Goal: Information Seeking & Learning: Check status

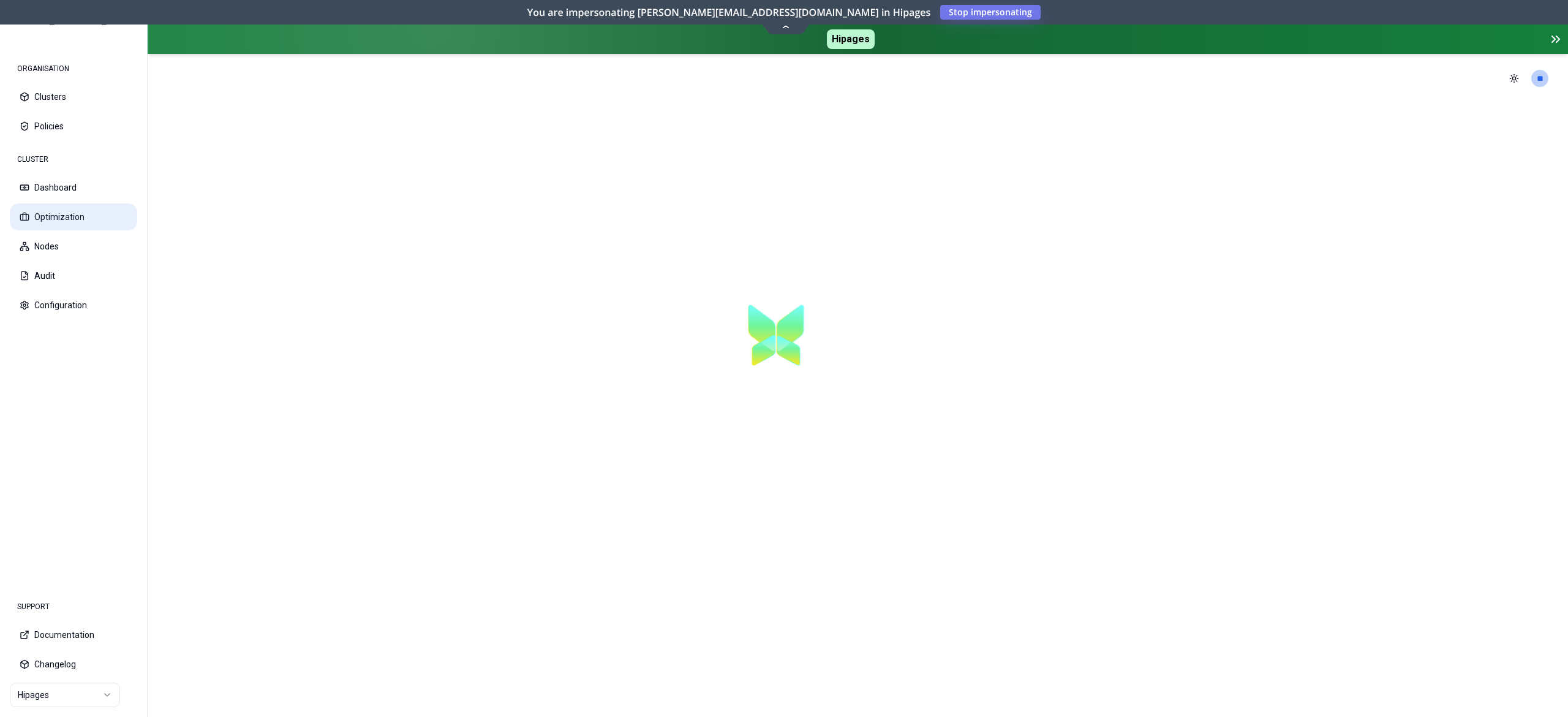
click at [67, 225] on button "Optimization" at bounding box center [73, 217] width 127 height 27
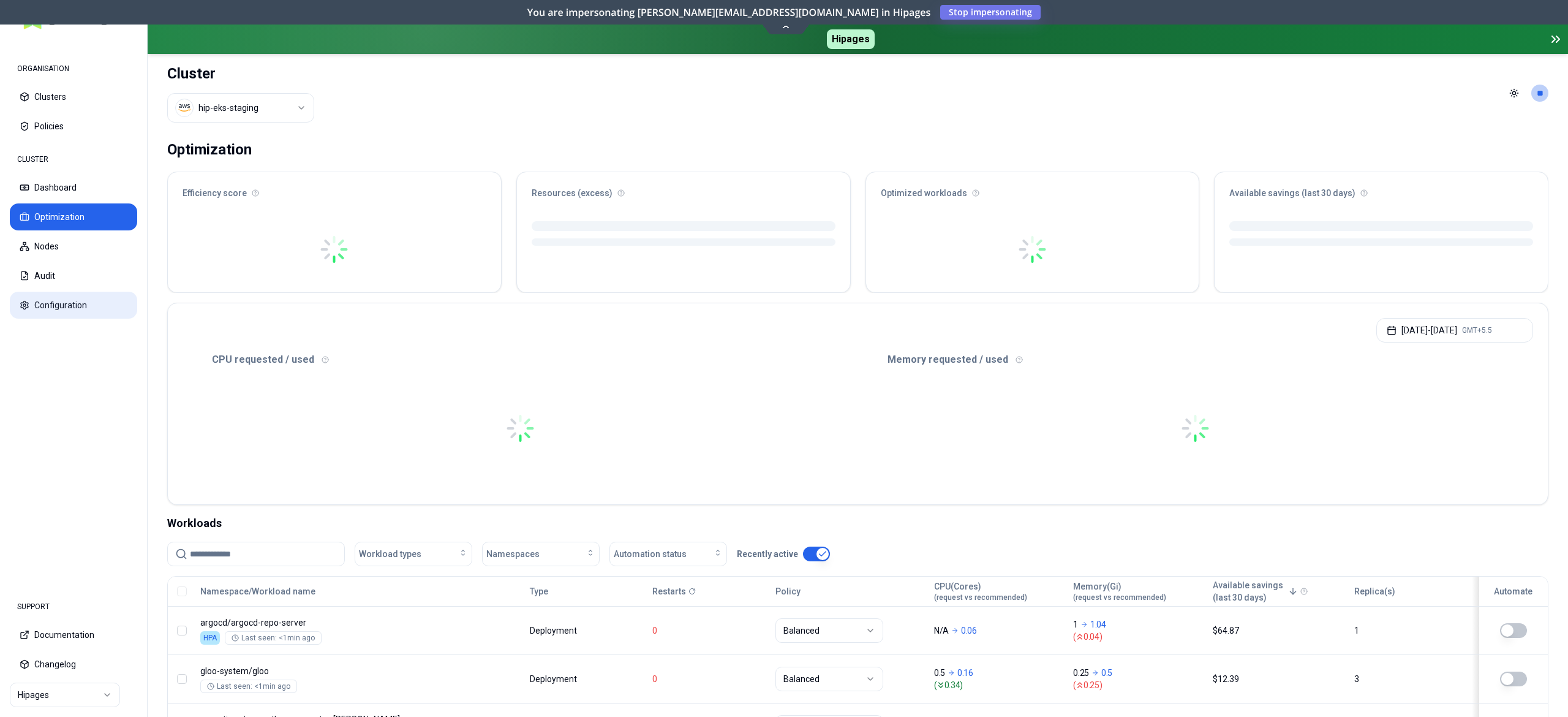
click at [64, 306] on button "Configuration" at bounding box center [73, 305] width 127 height 27
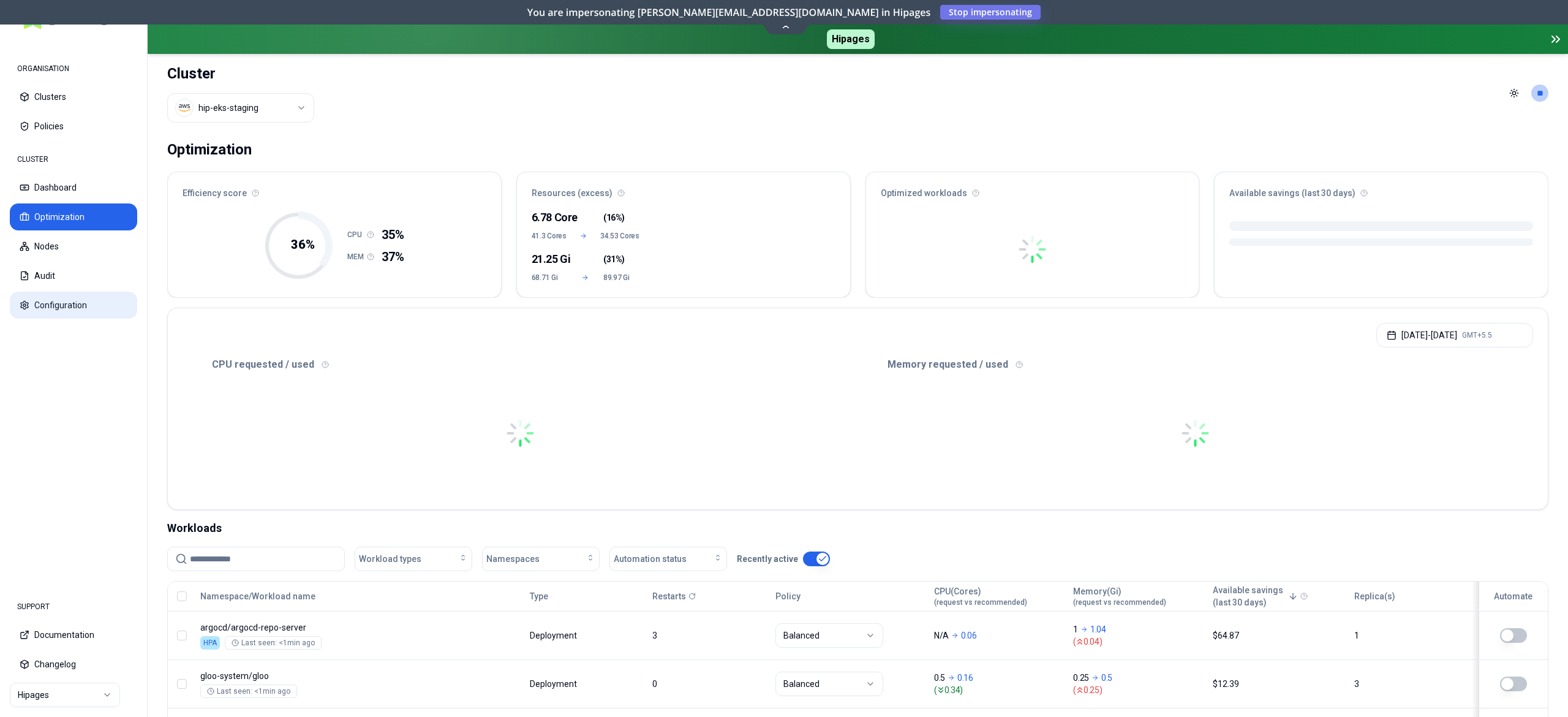
click at [79, 303] on button "Configuration" at bounding box center [73, 305] width 127 height 27
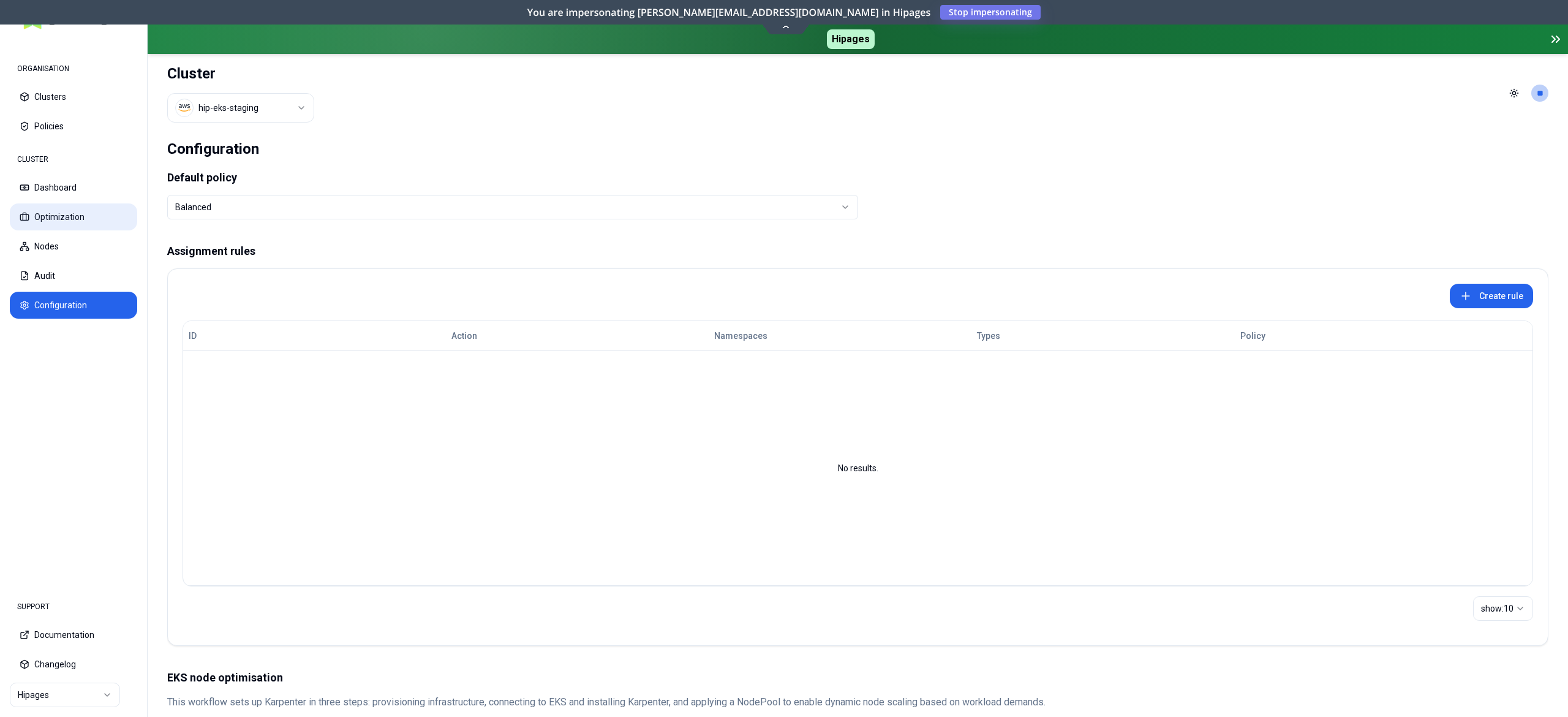
click at [75, 223] on button "Optimization" at bounding box center [73, 217] width 127 height 27
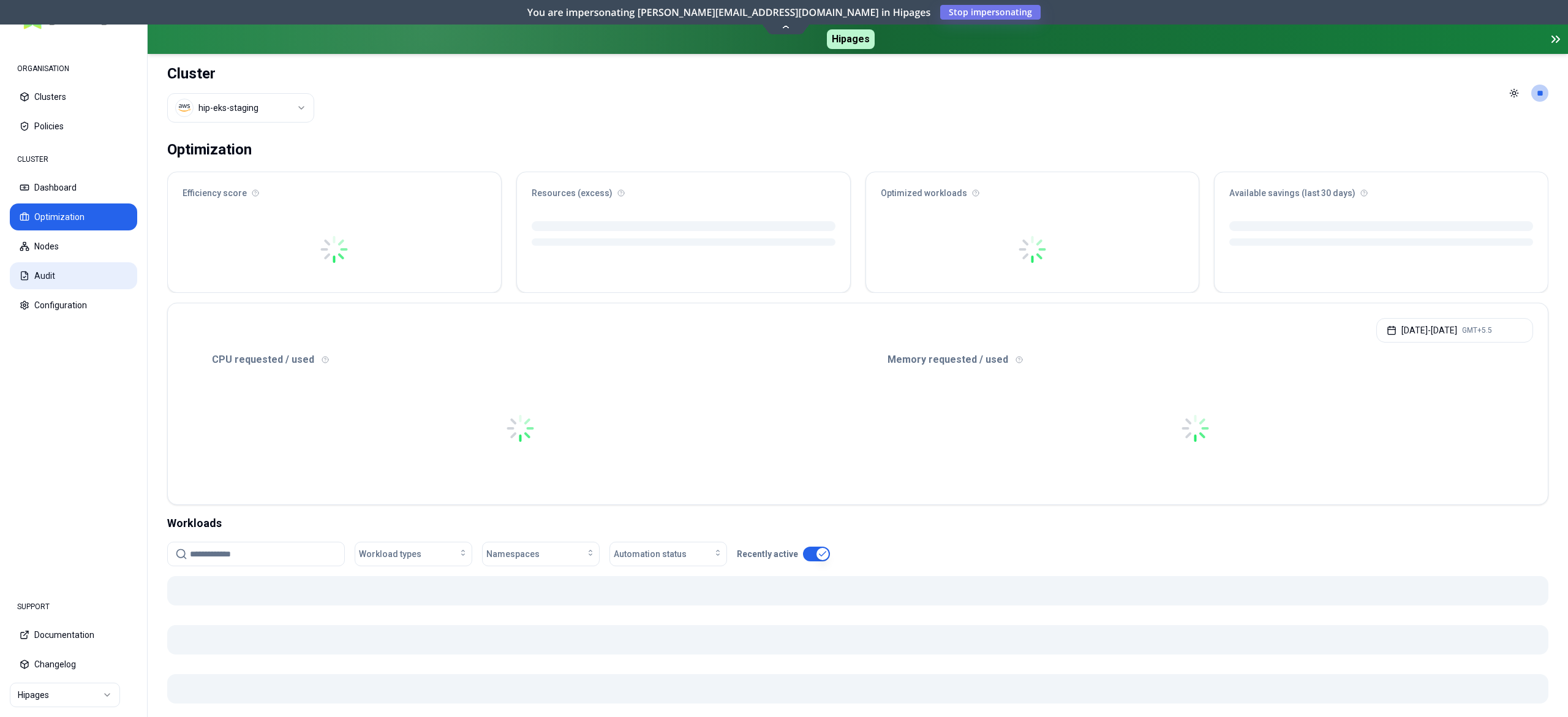
click at [52, 279] on button "Audit" at bounding box center [73, 276] width 127 height 27
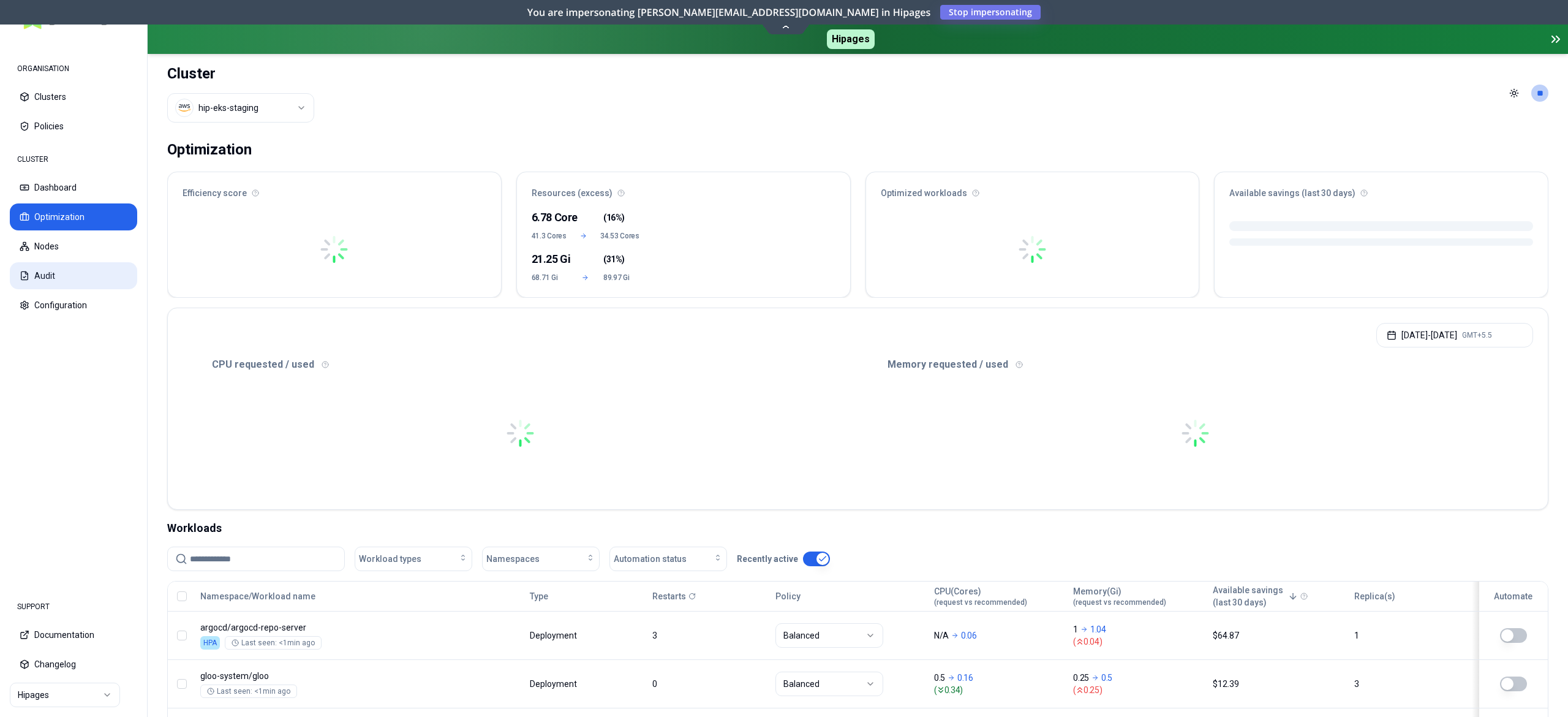
click at [82, 274] on button "Audit" at bounding box center [73, 276] width 127 height 27
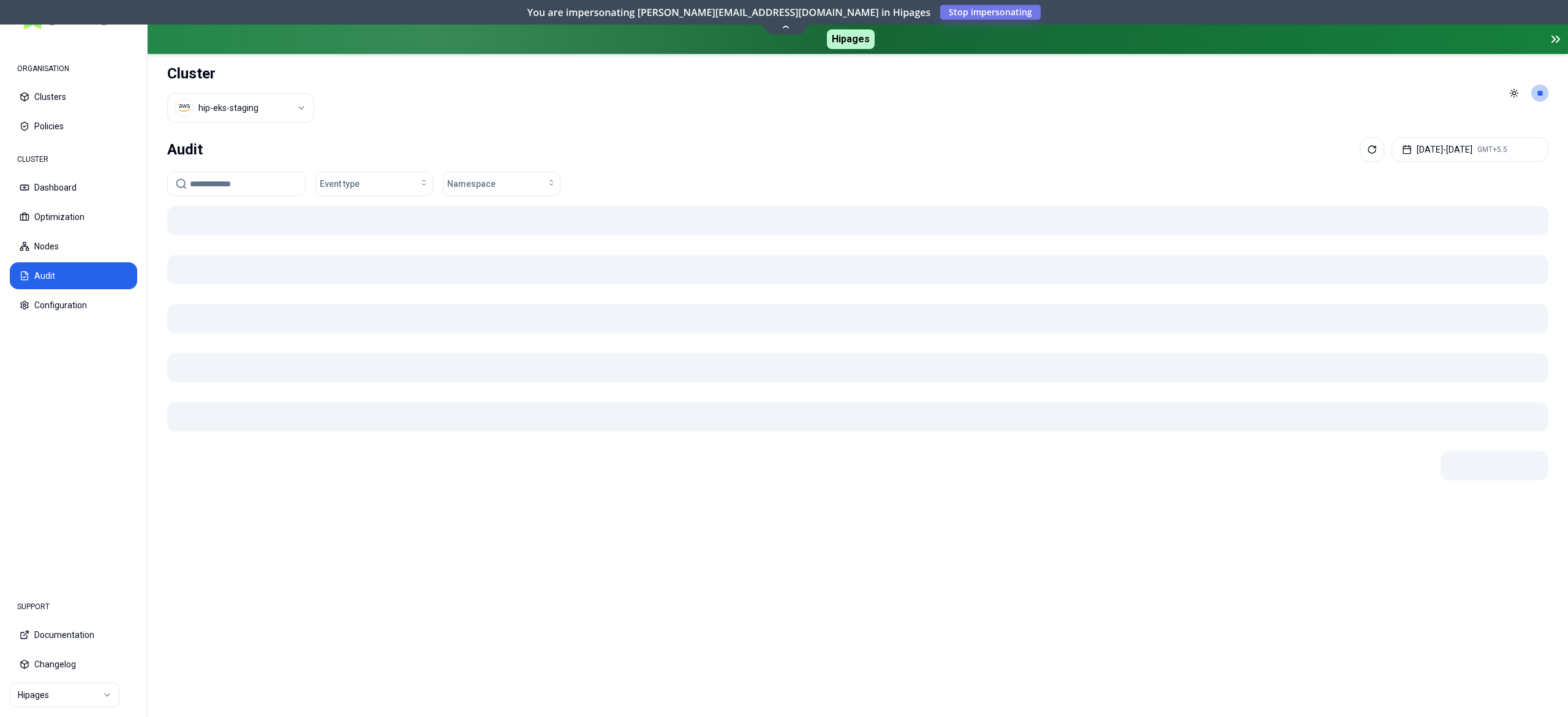
click at [211, 178] on input at bounding box center [243, 184] width 108 height 23
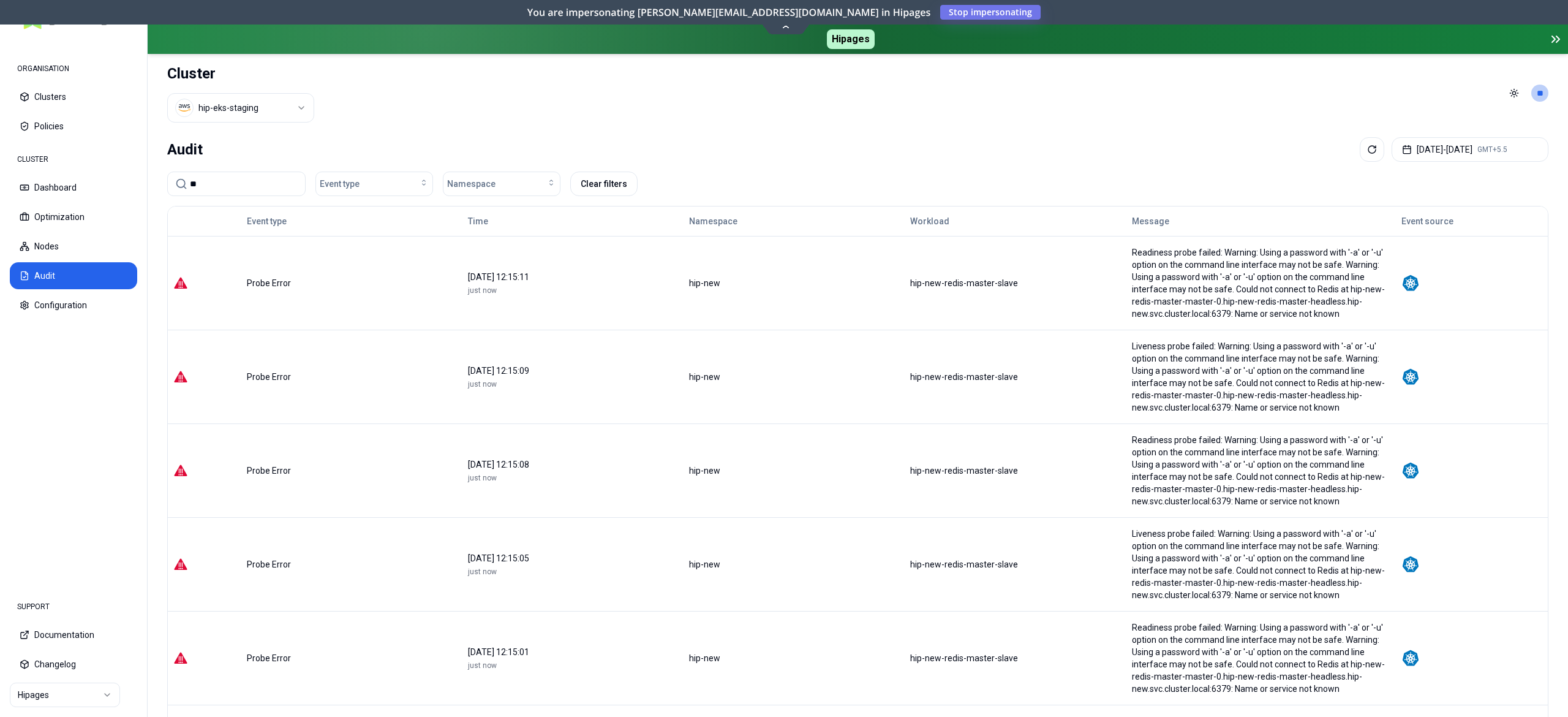
type input "*"
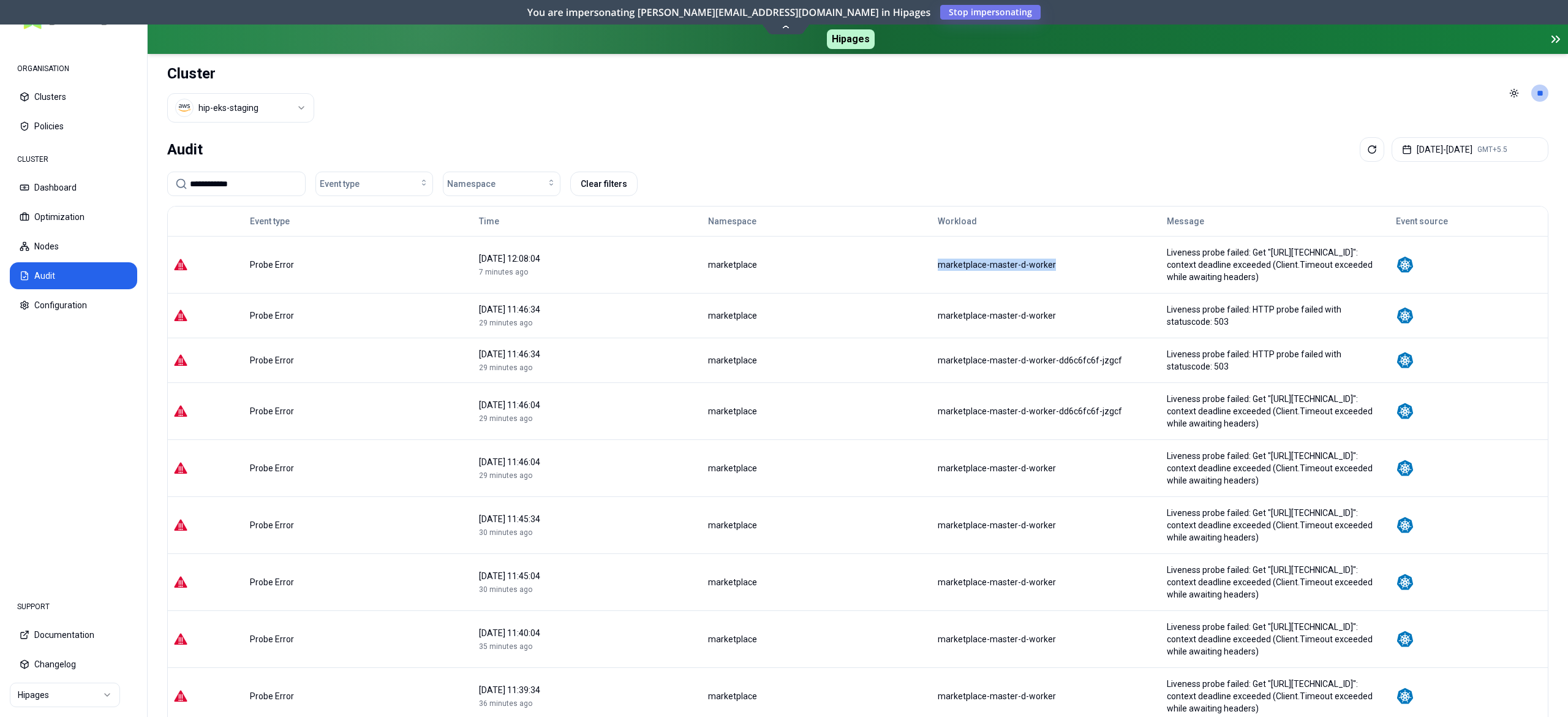
drag, startPoint x: 1010, startPoint y: 259, endPoint x: 859, endPoint y: 262, distance: 151.0
click at [859, 262] on tr "Probe Error [DATE] 12:08:04 7 minutes ago marketplace marketplace-master-d-work…" at bounding box center [858, 264] width 1380 height 57
copy tr "marketplace-master-d-worker"
drag, startPoint x: 129, startPoint y: 147, endPoint x: 0, endPoint y: 43, distance: 165.7
click at [0, 40] on div "**********" at bounding box center [784, 358] width 1568 height 717
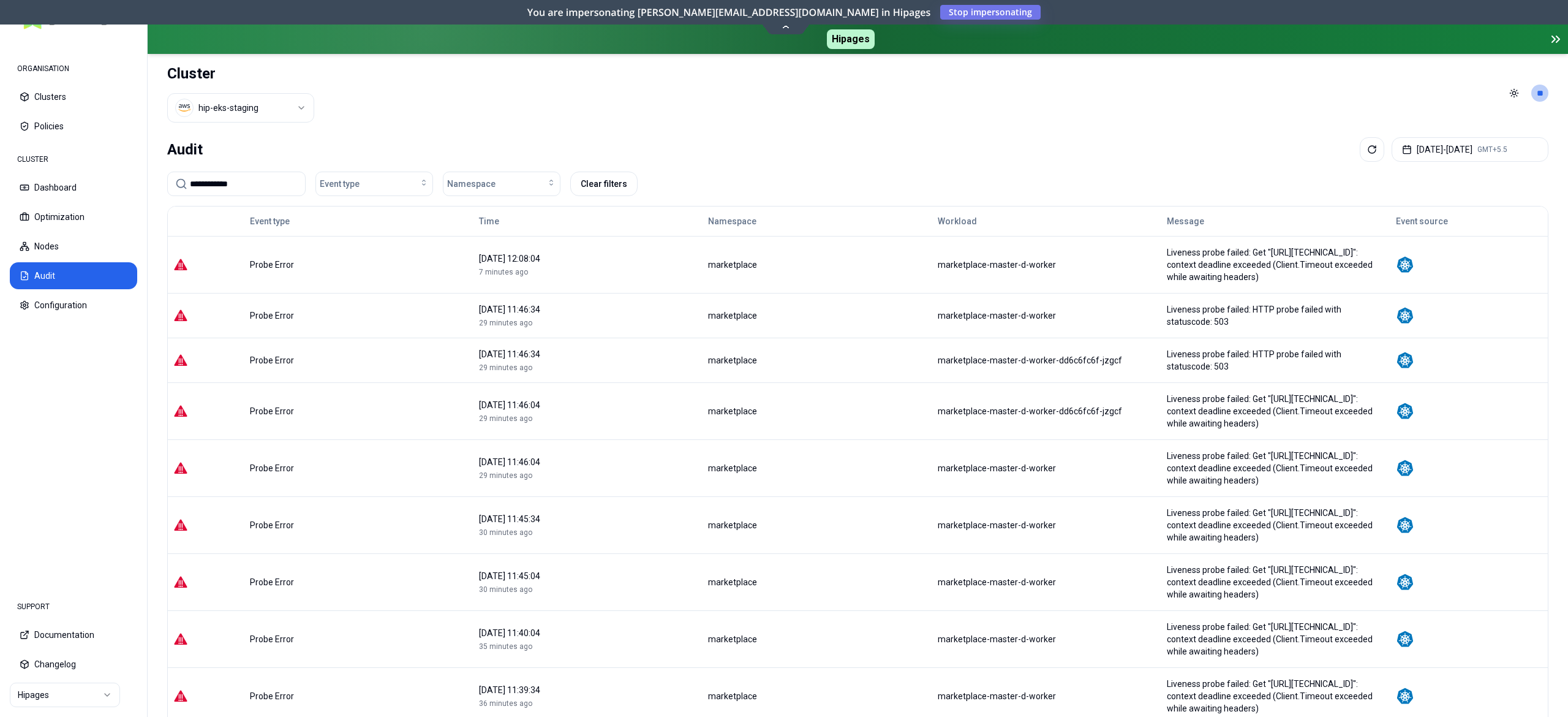
paste input "**********"
type input "**********"
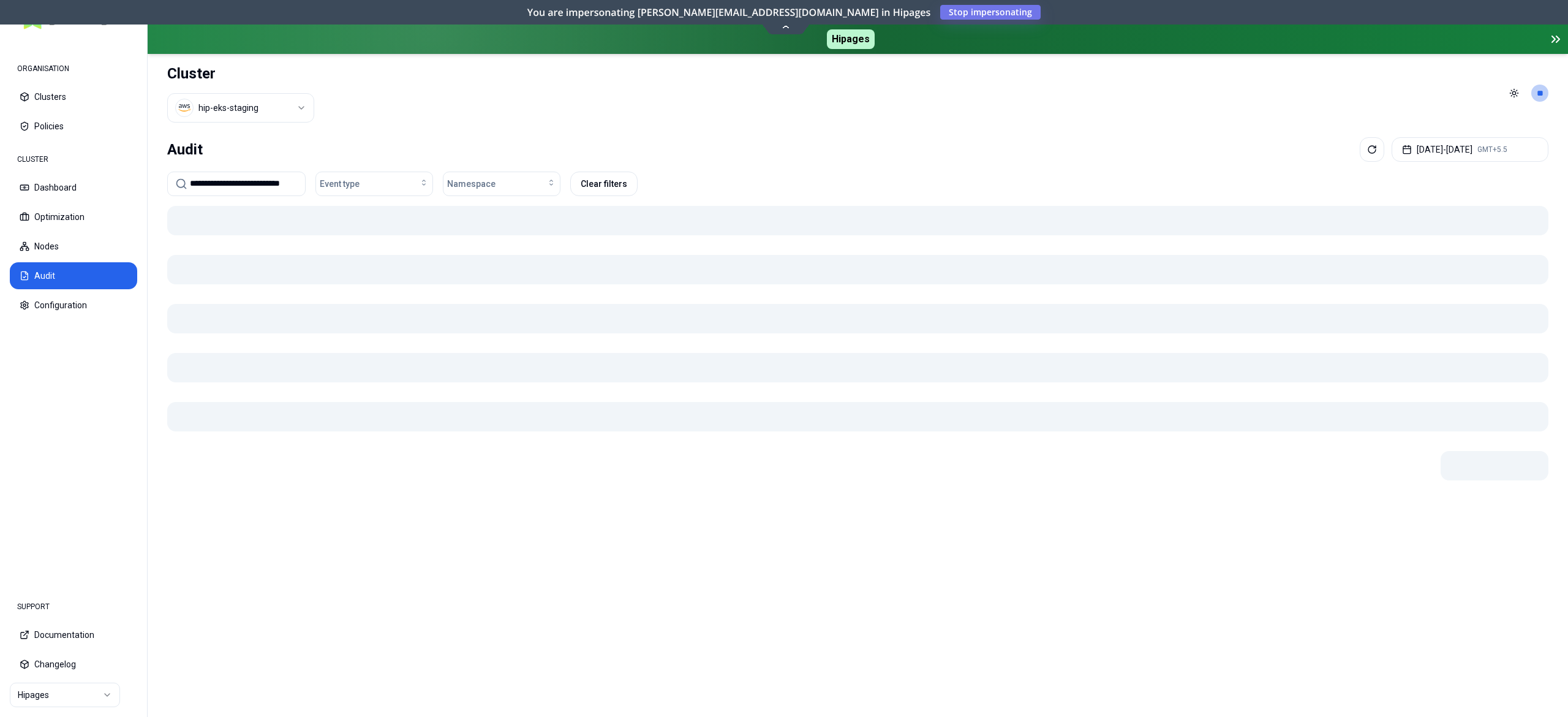
click at [580, 132] on div "**********" at bounding box center [858, 424] width 1420 height 585
click at [396, 172] on button "Event type" at bounding box center [374, 184] width 118 height 25
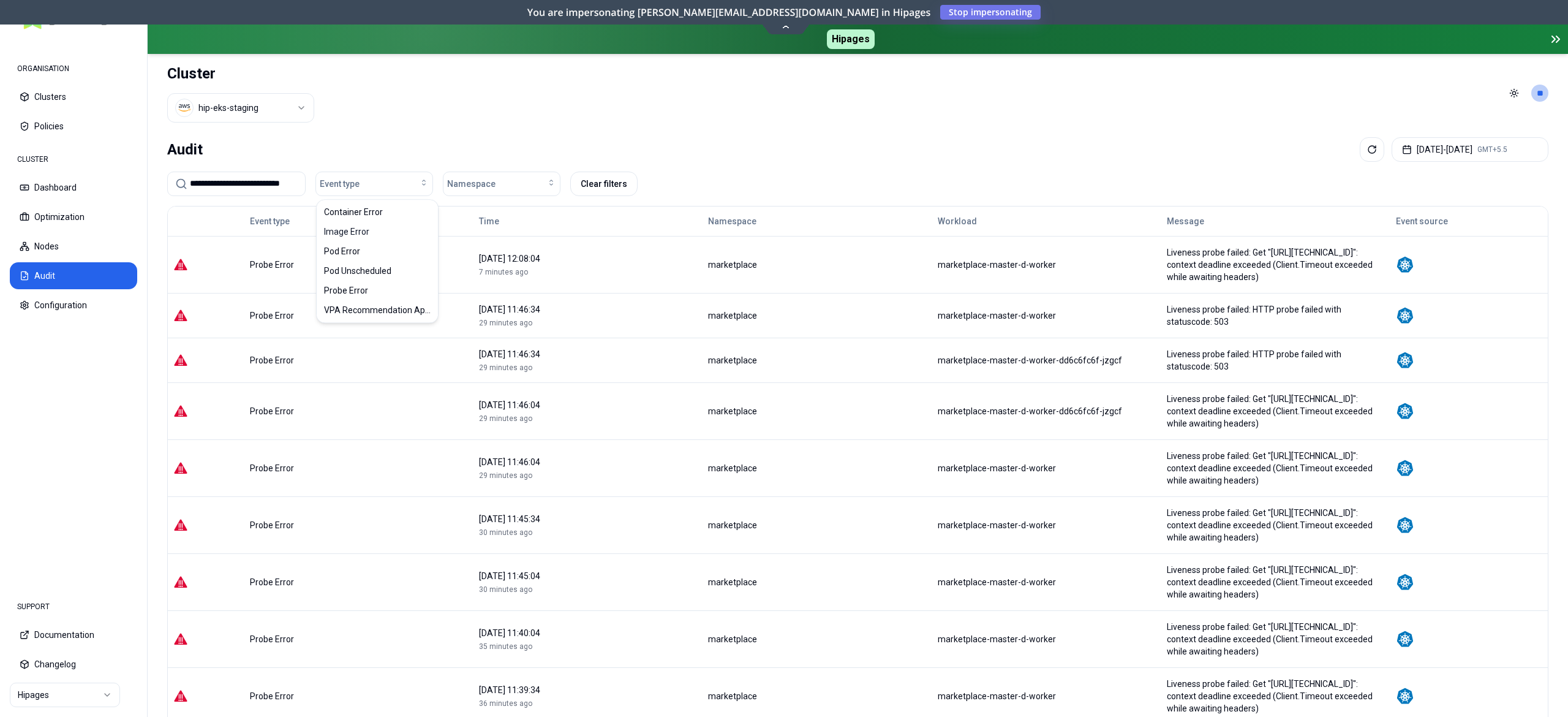
click at [482, 122] on header "Cluster hip-eks-staging Toggle theme **" at bounding box center [858, 92] width 1420 height 78
click at [1459, 149] on button "[DATE] - [DATE] GMT+5.5" at bounding box center [1471, 149] width 157 height 25
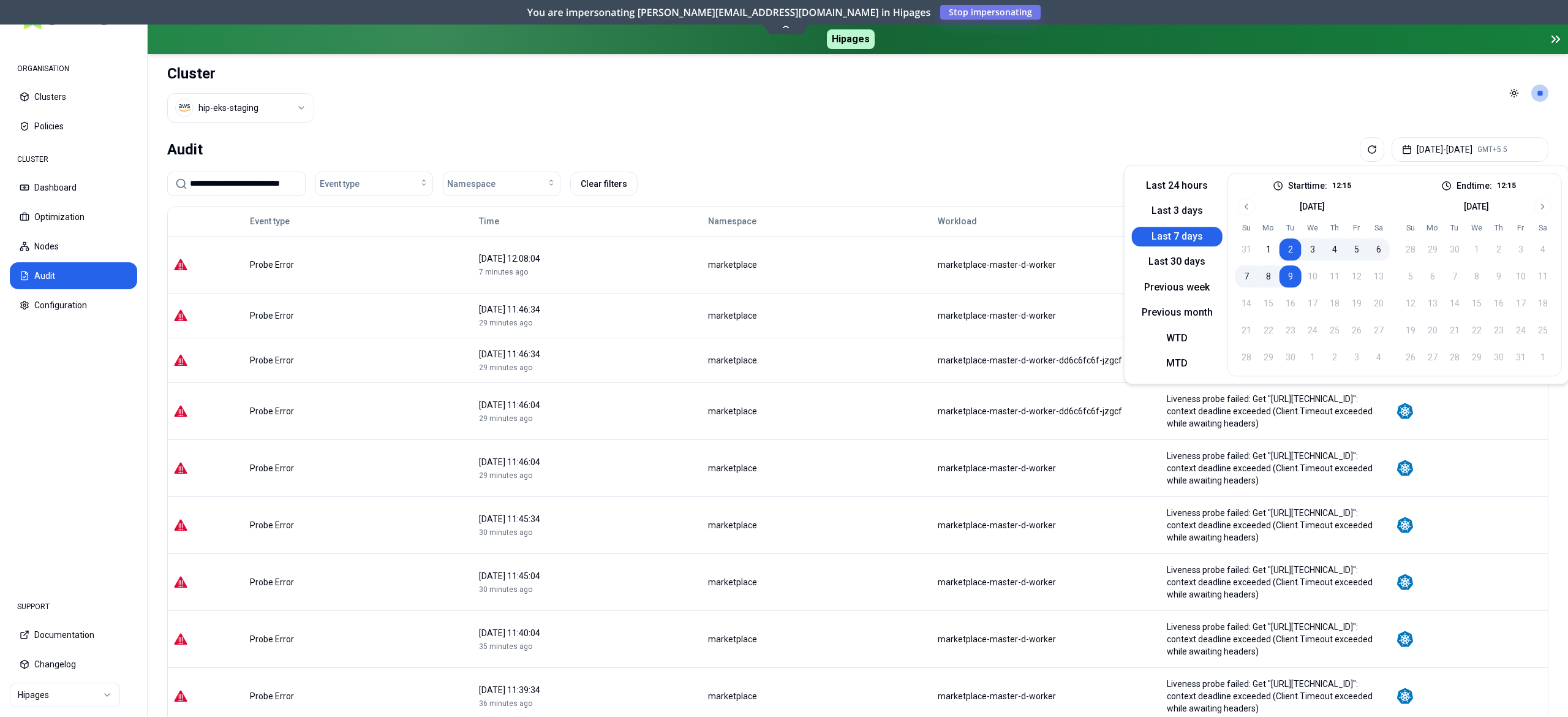
drag, startPoint x: 1170, startPoint y: 254, endPoint x: 915, endPoint y: 158, distance: 272.5
click at [1170, 255] on button "Last 30 days" at bounding box center [1178, 262] width 91 height 20
drag, startPoint x: 373, startPoint y: 181, endPoint x: 380, endPoint y: 197, distance: 17.5
click at [373, 183] on div "Event type" at bounding box center [374, 183] width 109 height 12
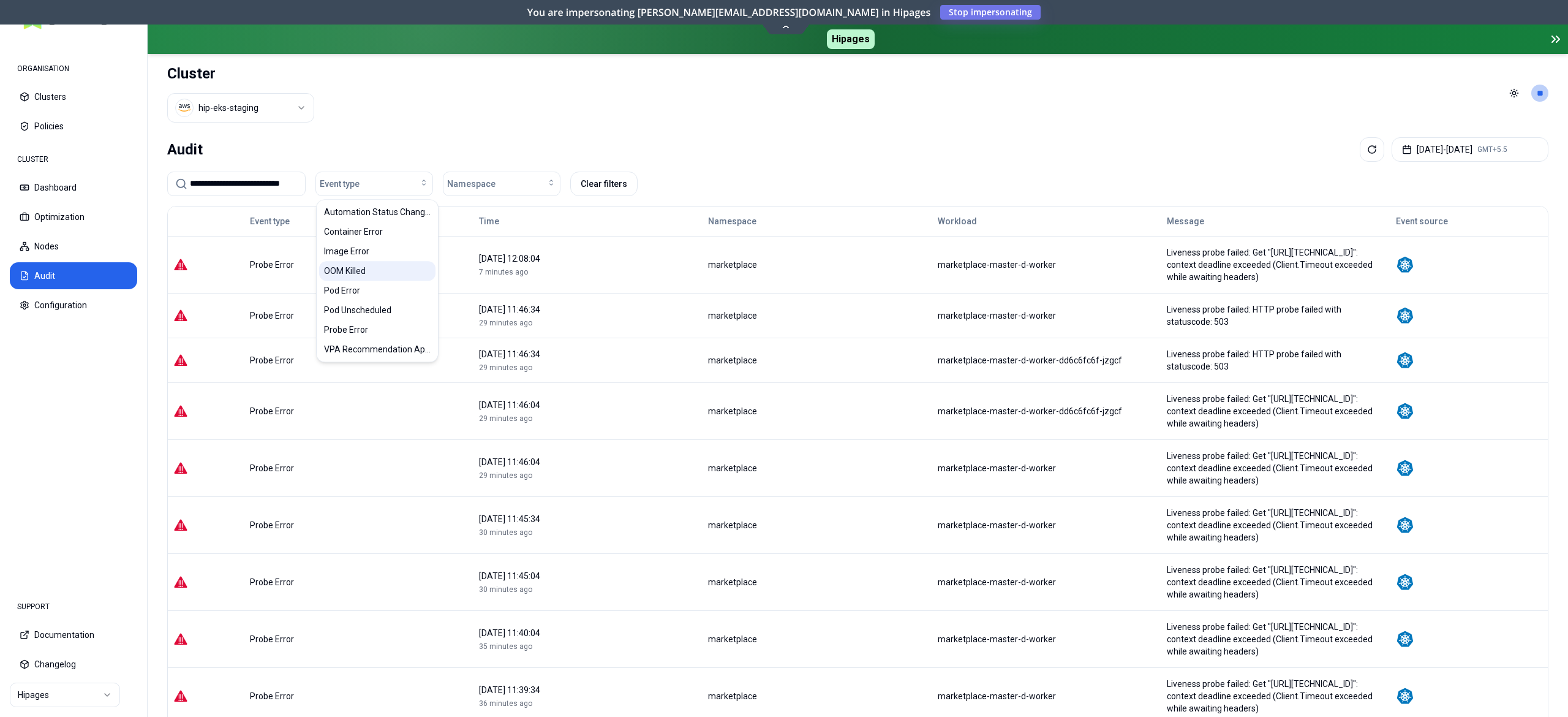
drag, startPoint x: 375, startPoint y: 271, endPoint x: 397, endPoint y: 264, distance: 23.1
click at [375, 273] on div "OOM Killed" at bounding box center [377, 271] width 116 height 20
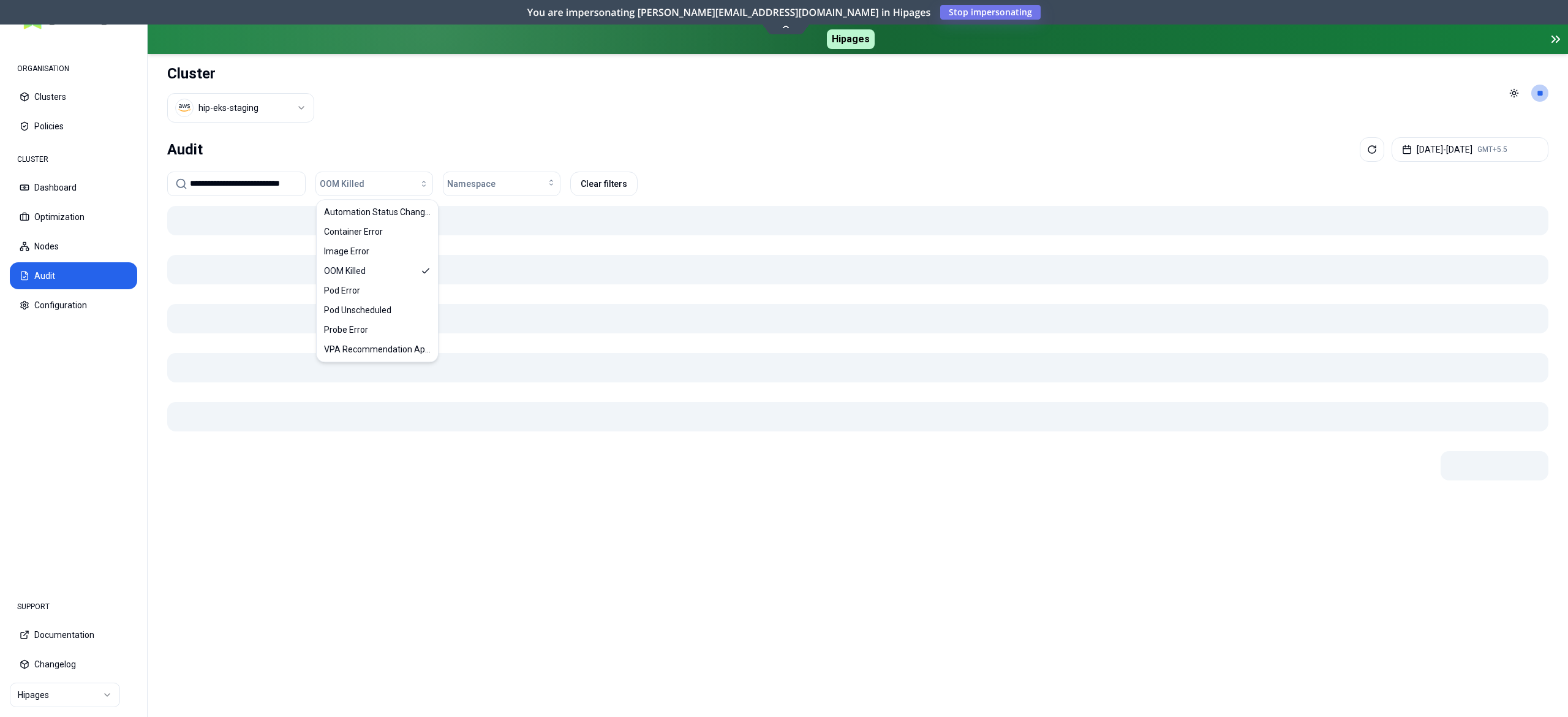
click at [549, 134] on div "**********" at bounding box center [858, 424] width 1420 height 585
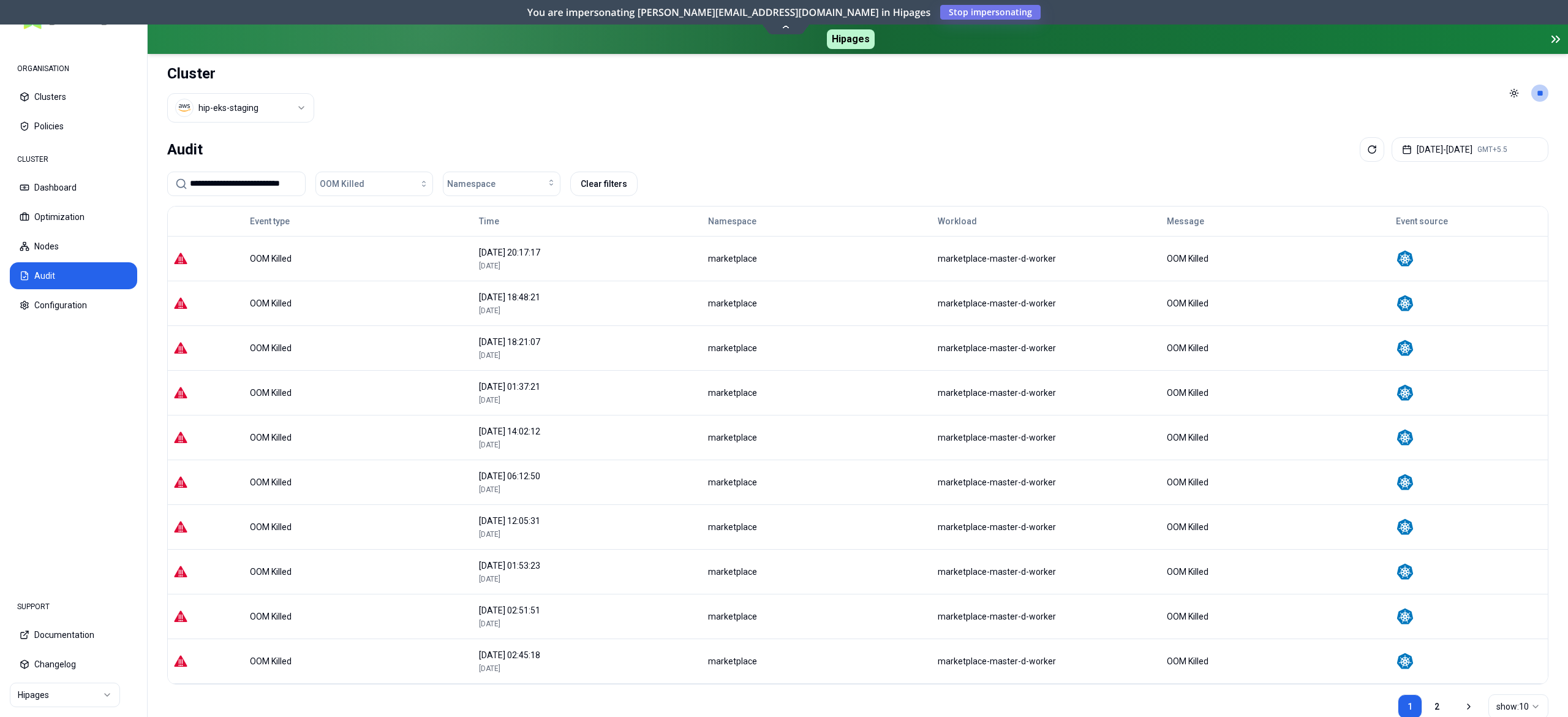
drag, startPoint x: 467, startPoint y: 271, endPoint x: 584, endPoint y: 260, distance: 117.5
click at [584, 260] on tr "OOM Killed [DATE] 20:17:17 [DATE] marketplace marketplace-master-d-worker OOM K…" at bounding box center [858, 258] width 1380 height 45
click at [579, 272] on td "[DATE] 20:17:17 [DATE]" at bounding box center [588, 258] width 229 height 45
drag, startPoint x: 1078, startPoint y: 265, endPoint x: 916, endPoint y: 265, distance: 162.0
click at [916, 265] on tr "OOM Killed [DATE] 20:17:17 [DATE] marketplace marketplace-master-d-worker OOM K…" at bounding box center [858, 258] width 1380 height 45
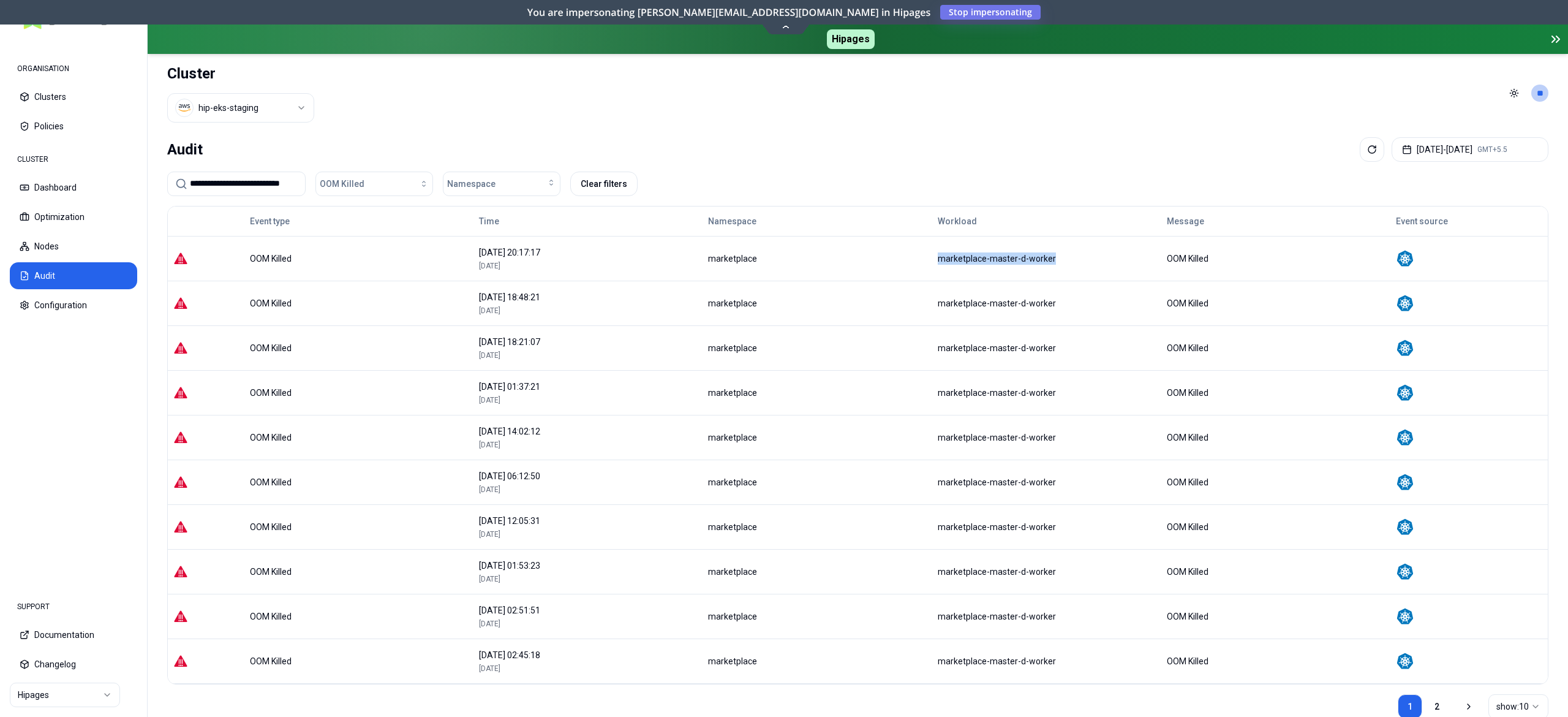
copy tr "marketplace-master-d-worker"
click at [68, 211] on button "Optimization" at bounding box center [73, 217] width 127 height 27
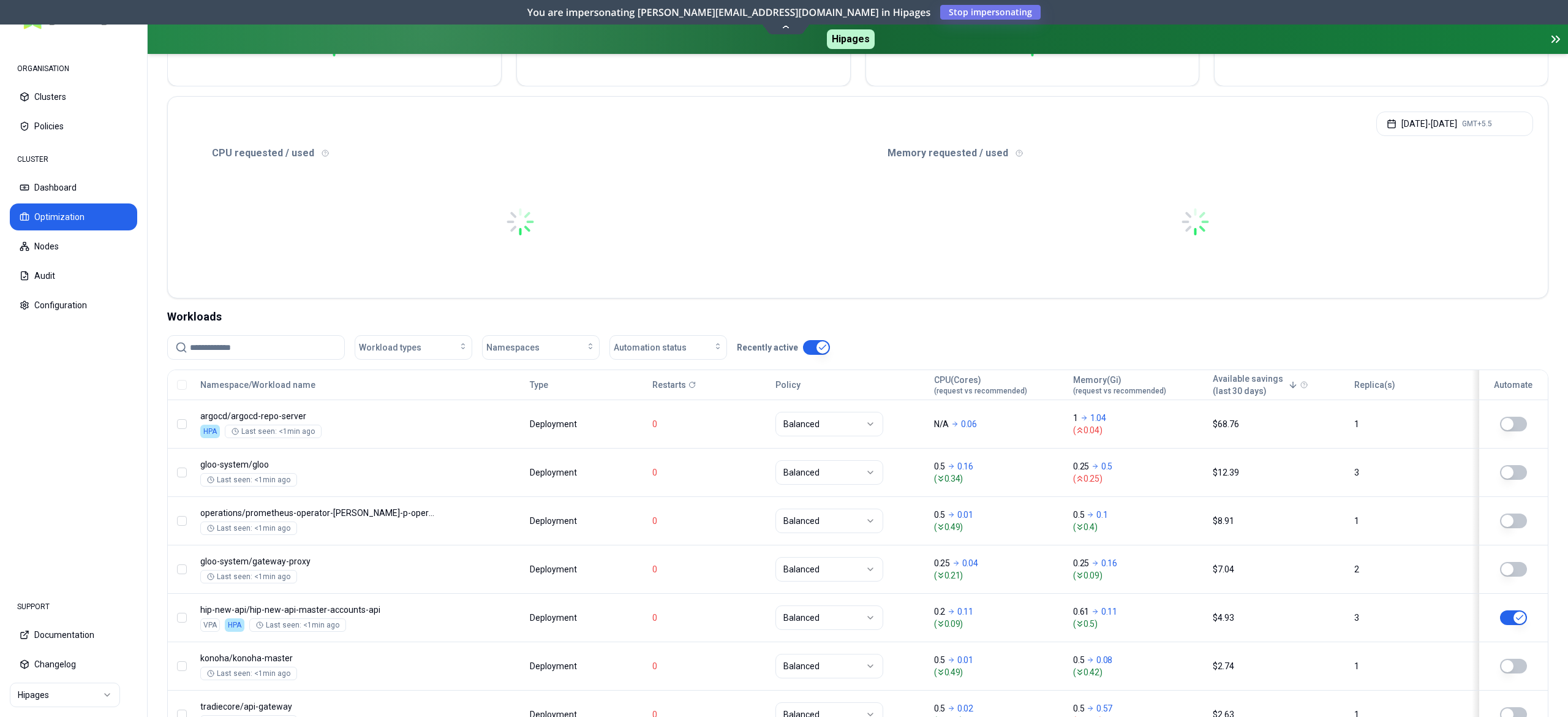
scroll to position [245, 0]
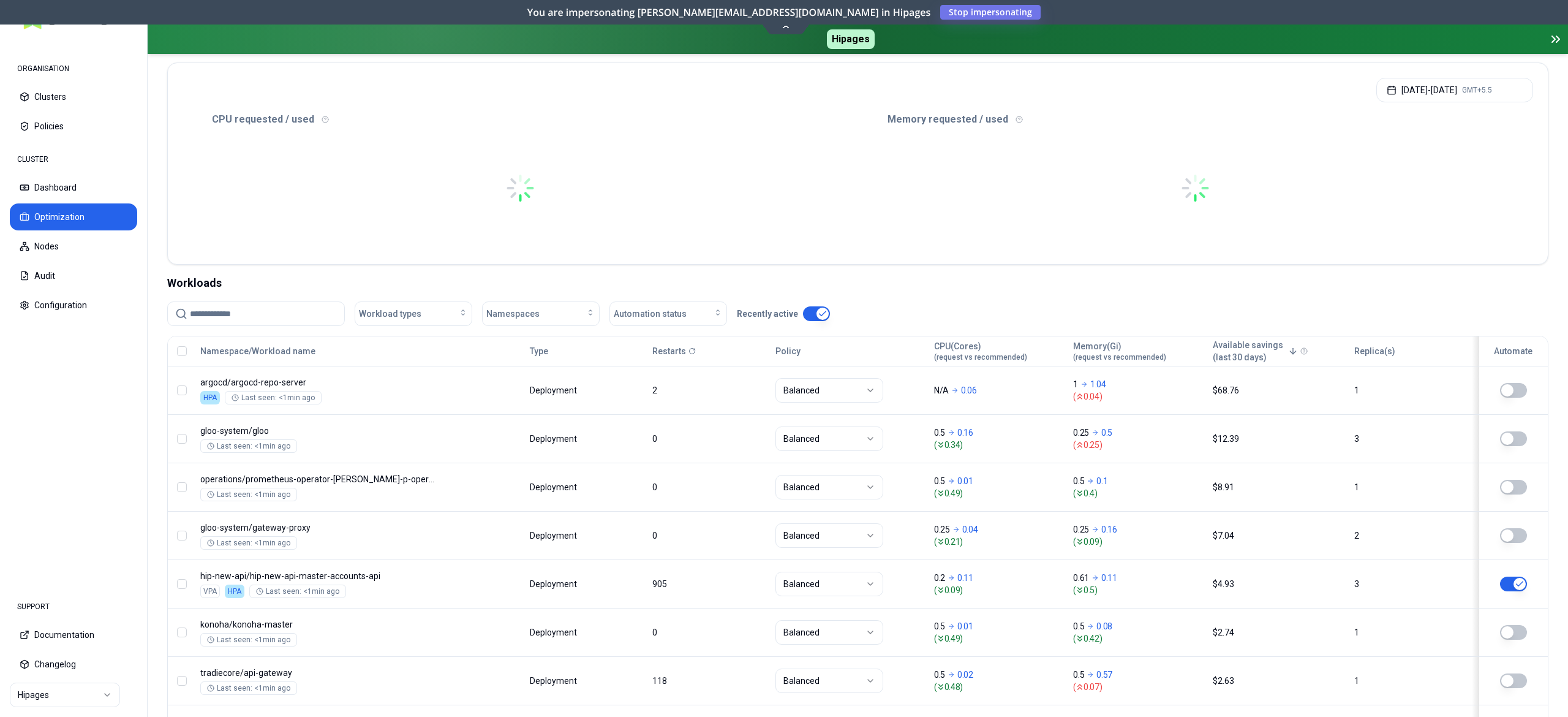
click at [263, 310] on input at bounding box center [263, 314] width 147 height 23
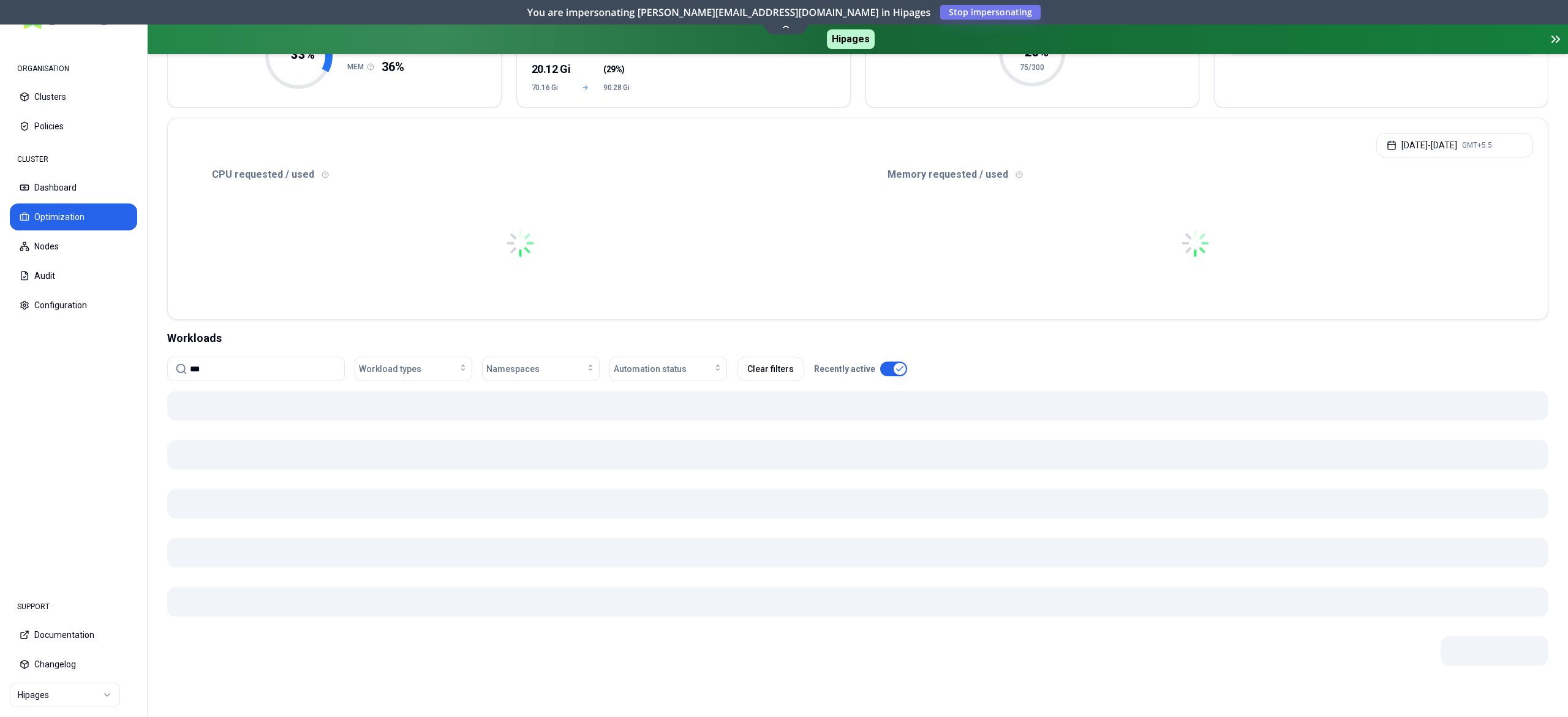
scroll to position [191, 0]
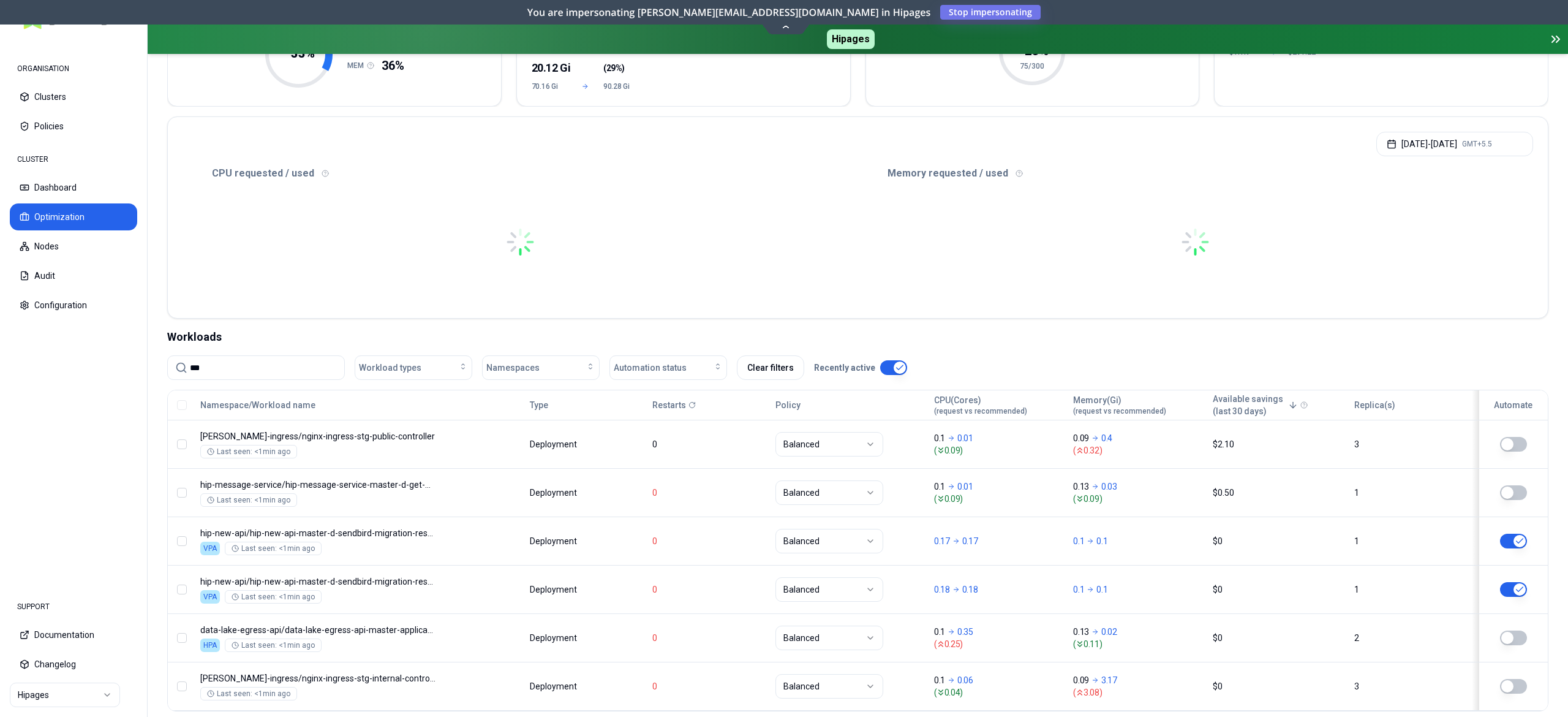
scroll to position [245, 0]
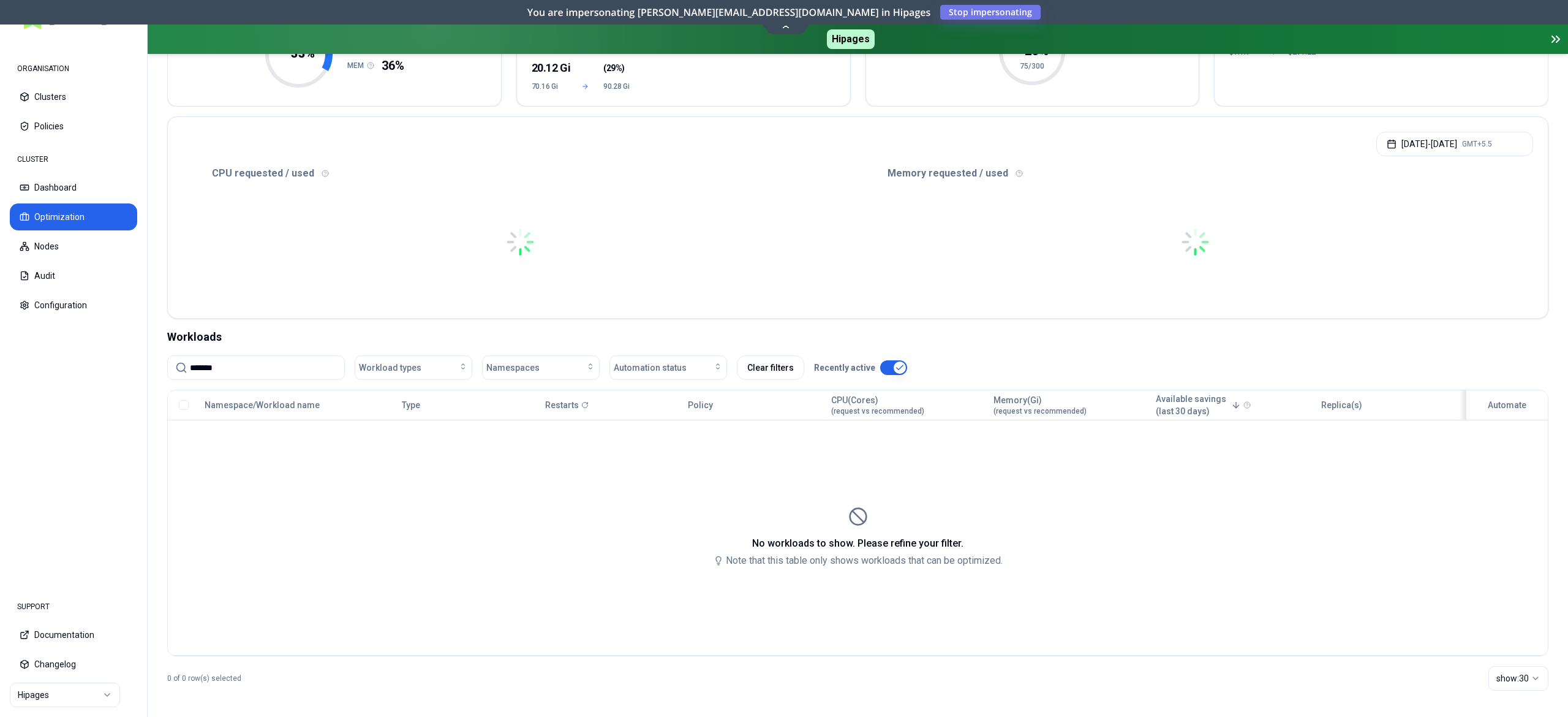
scroll to position [196, 0]
type input "*"
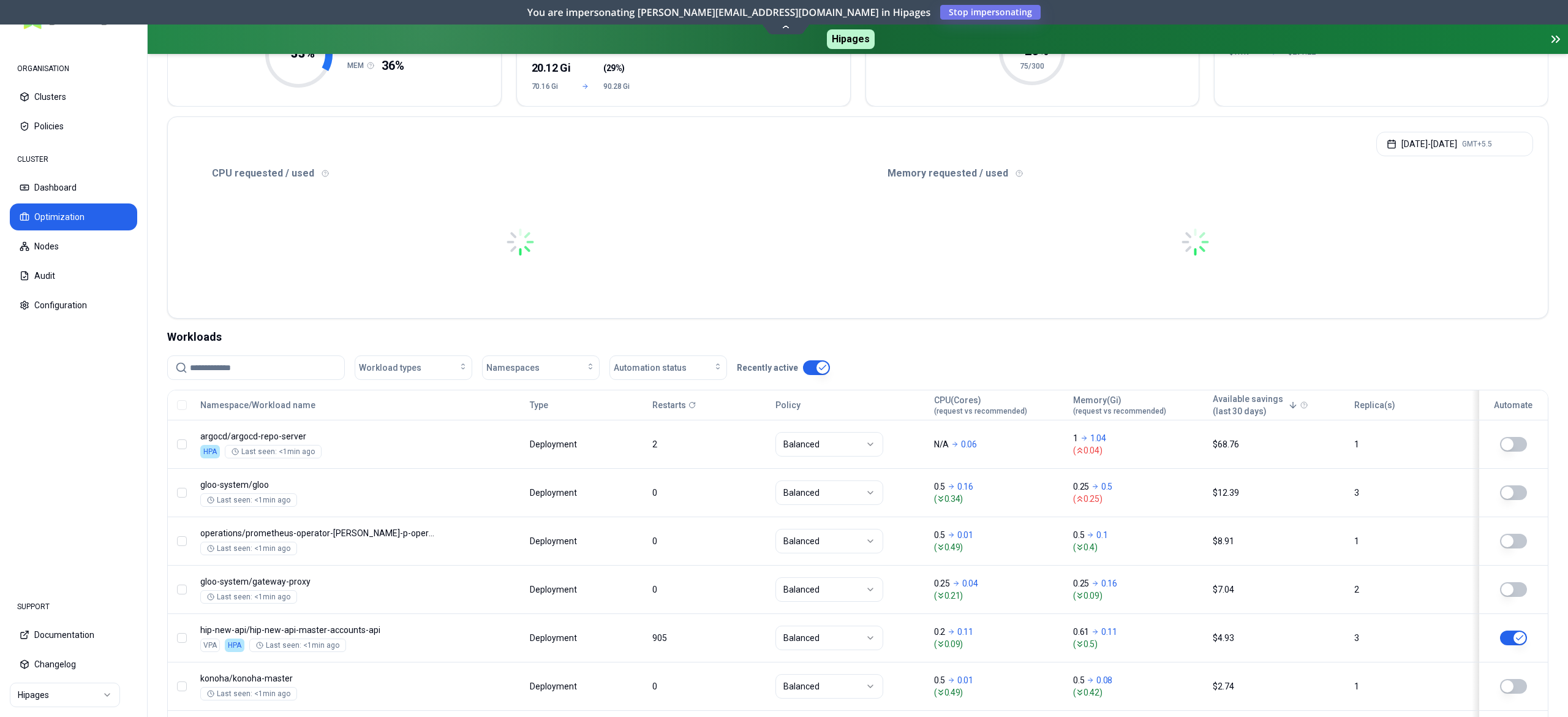
scroll to position [245, 0]
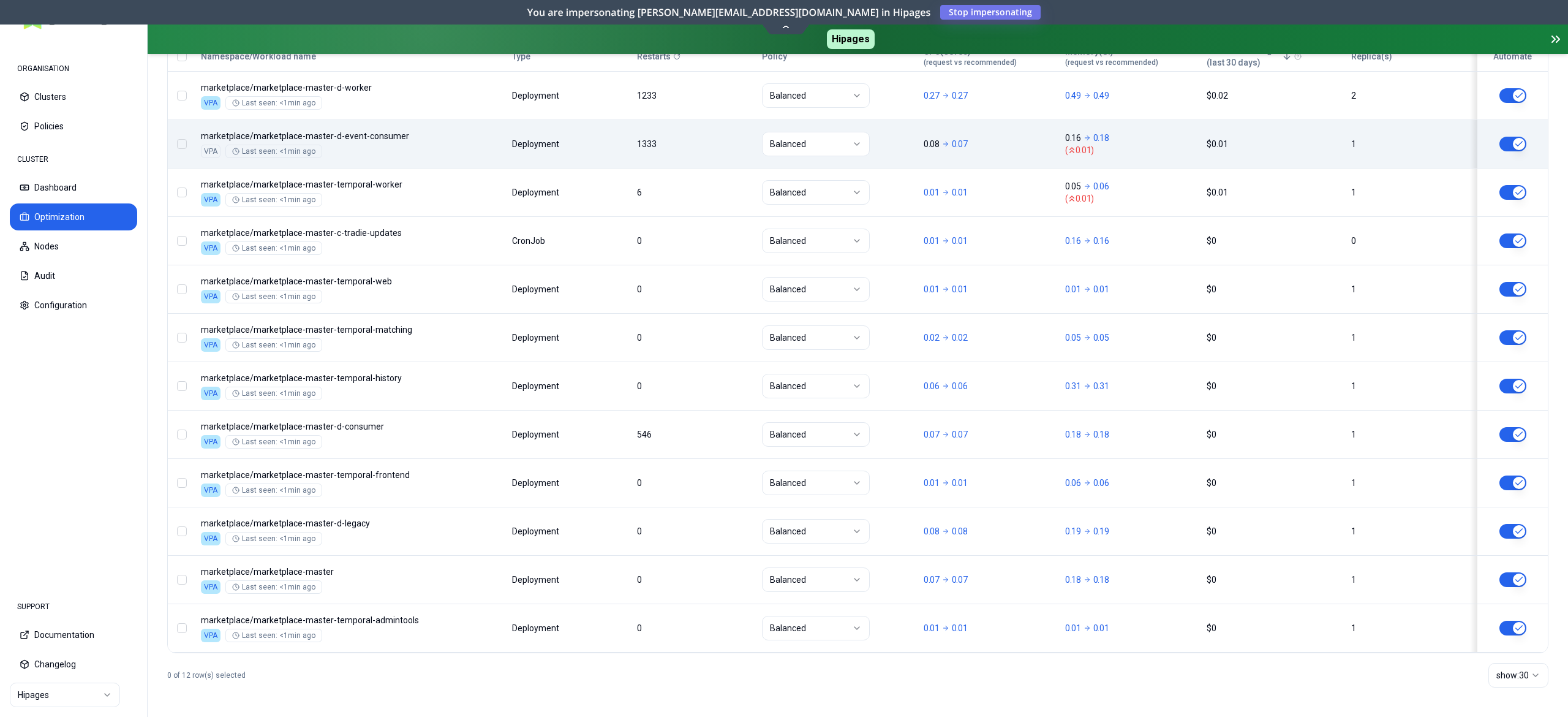
scroll to position [427, 0]
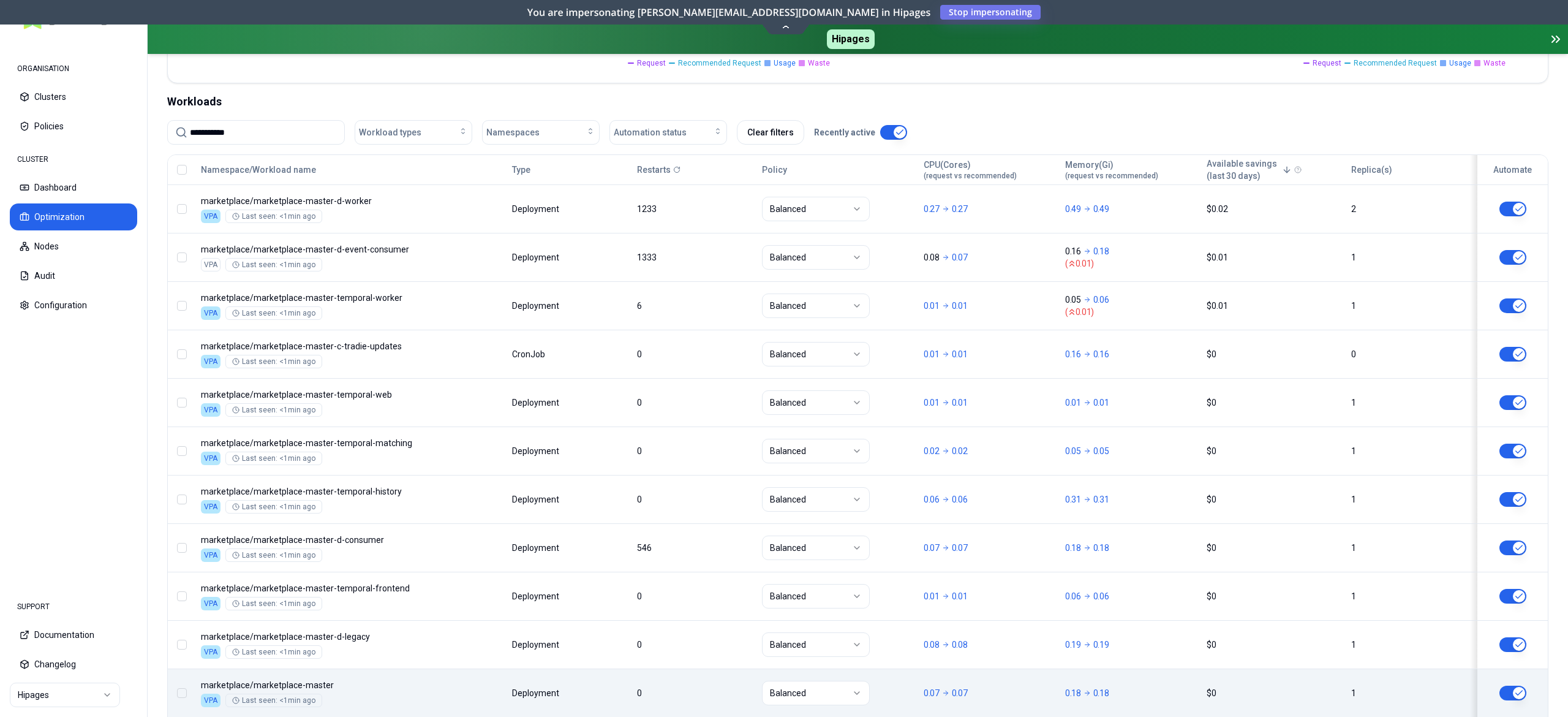
type input "**********"
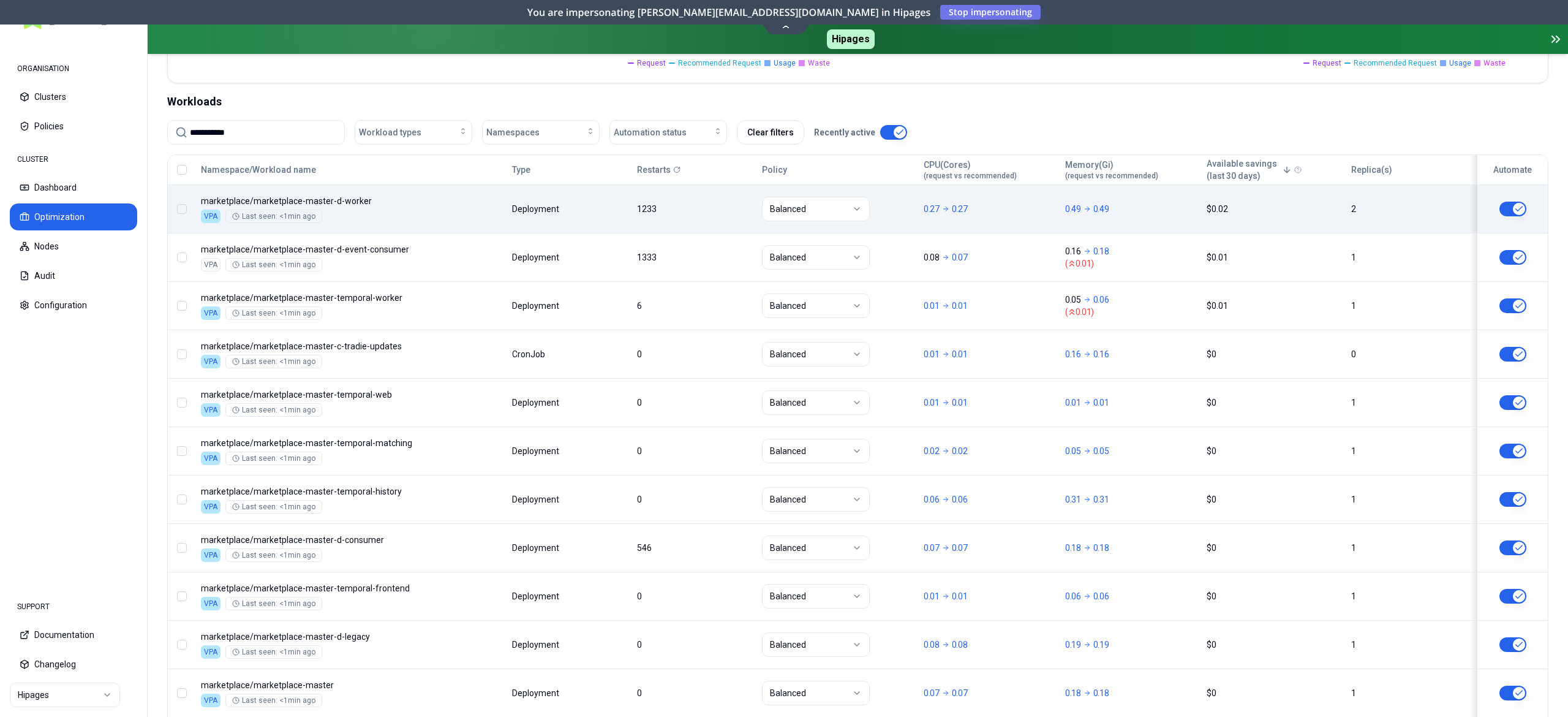
click at [437, 225] on body "**********" at bounding box center [784, 358] width 1568 height 717
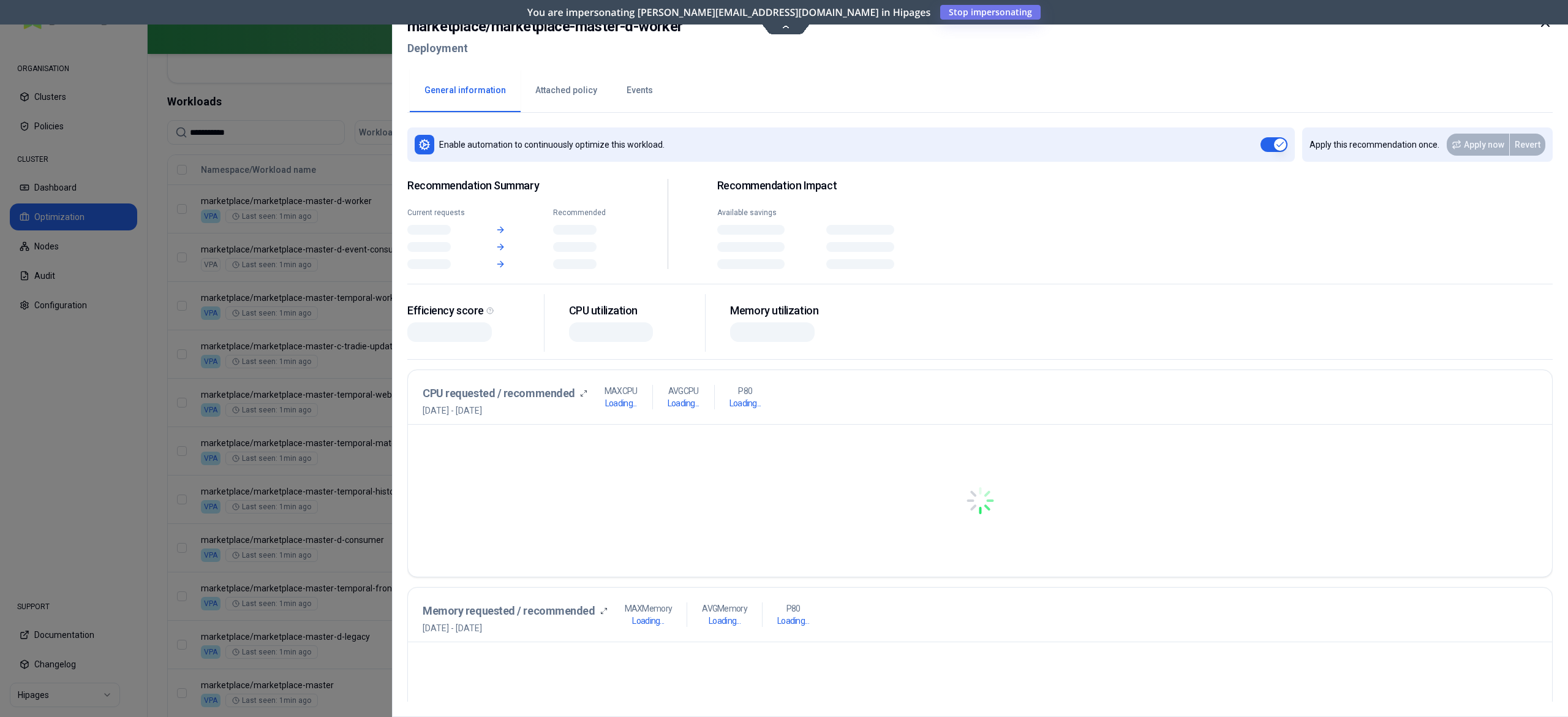
click at [626, 106] on button "Events" at bounding box center [640, 91] width 56 height 43
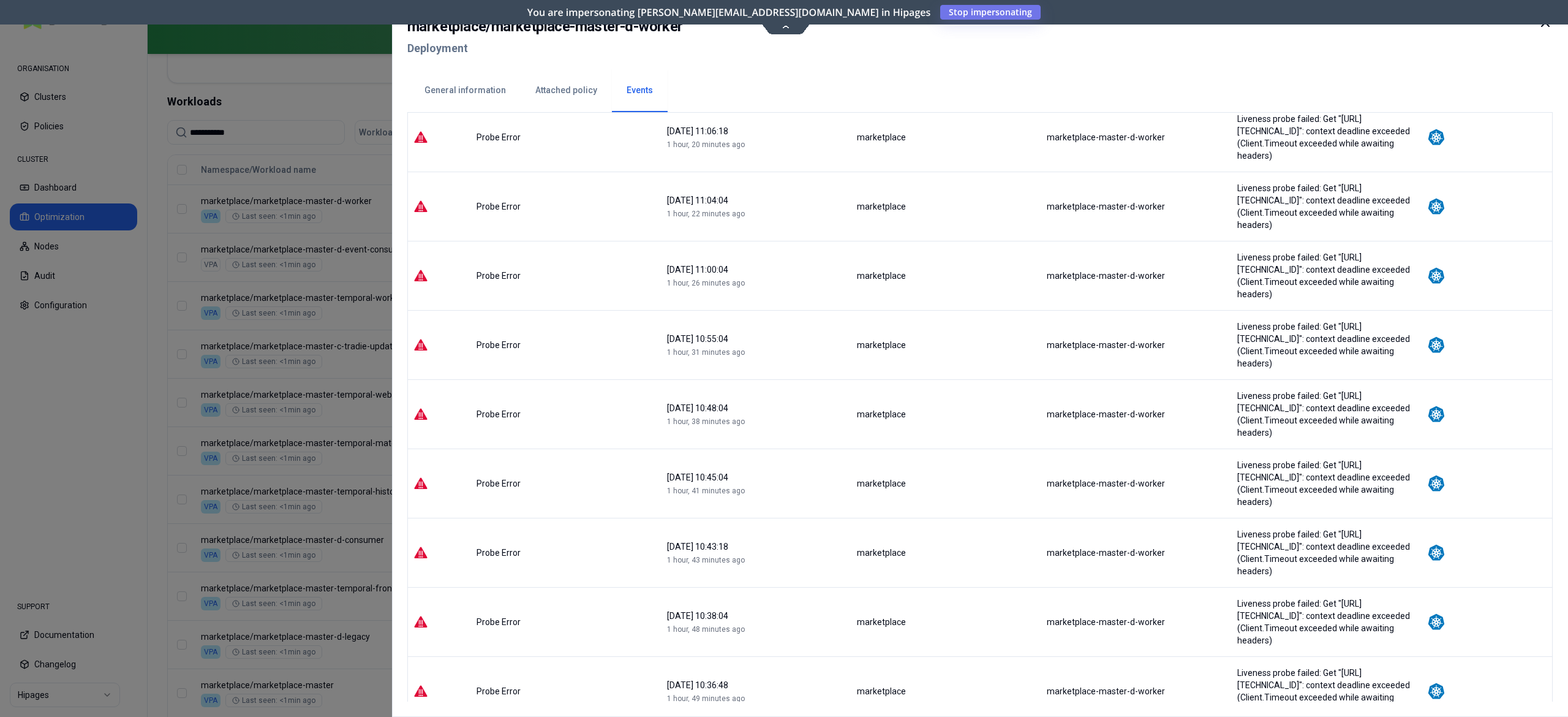
scroll to position [1239, 0]
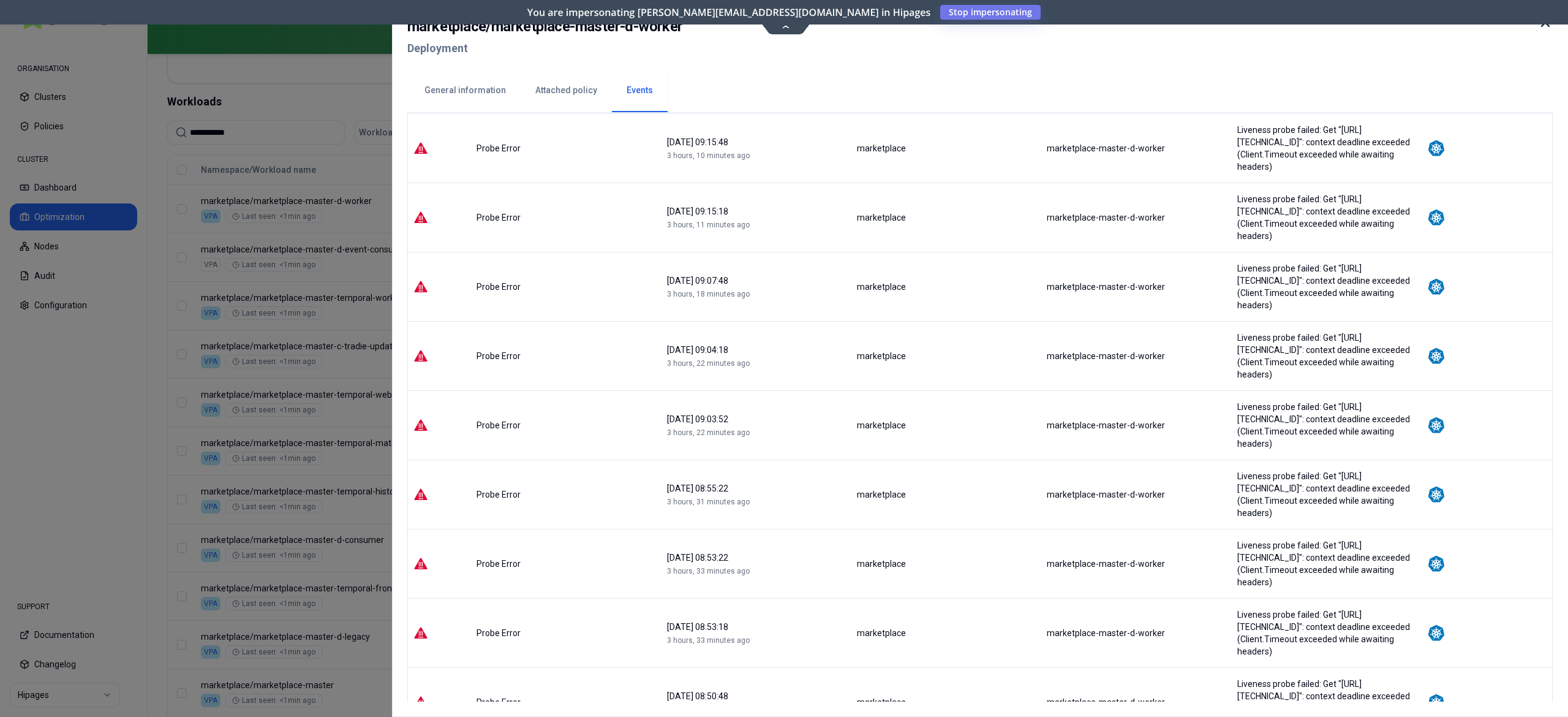
scroll to position [1252, 0]
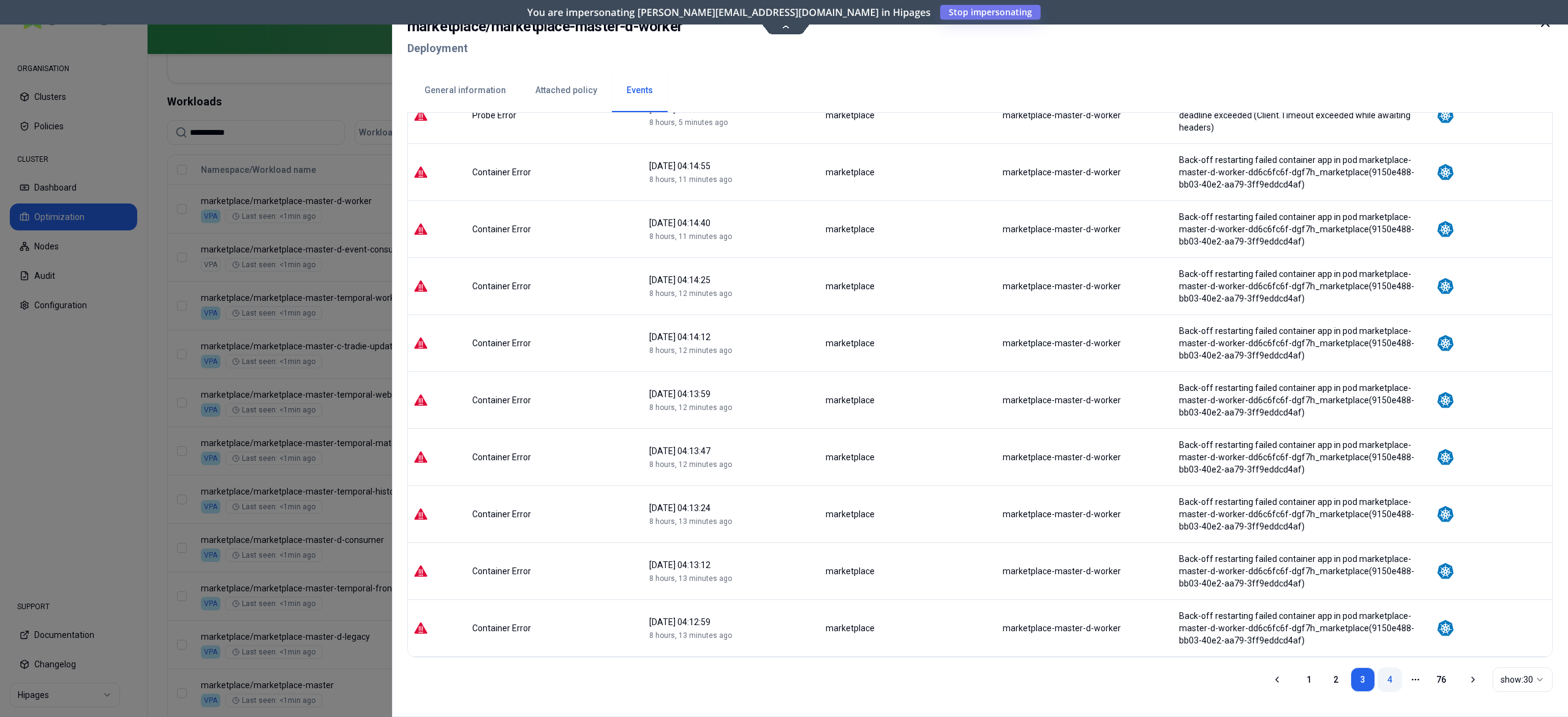
click at [1387, 682] on link "4" at bounding box center [1390, 680] width 25 height 25
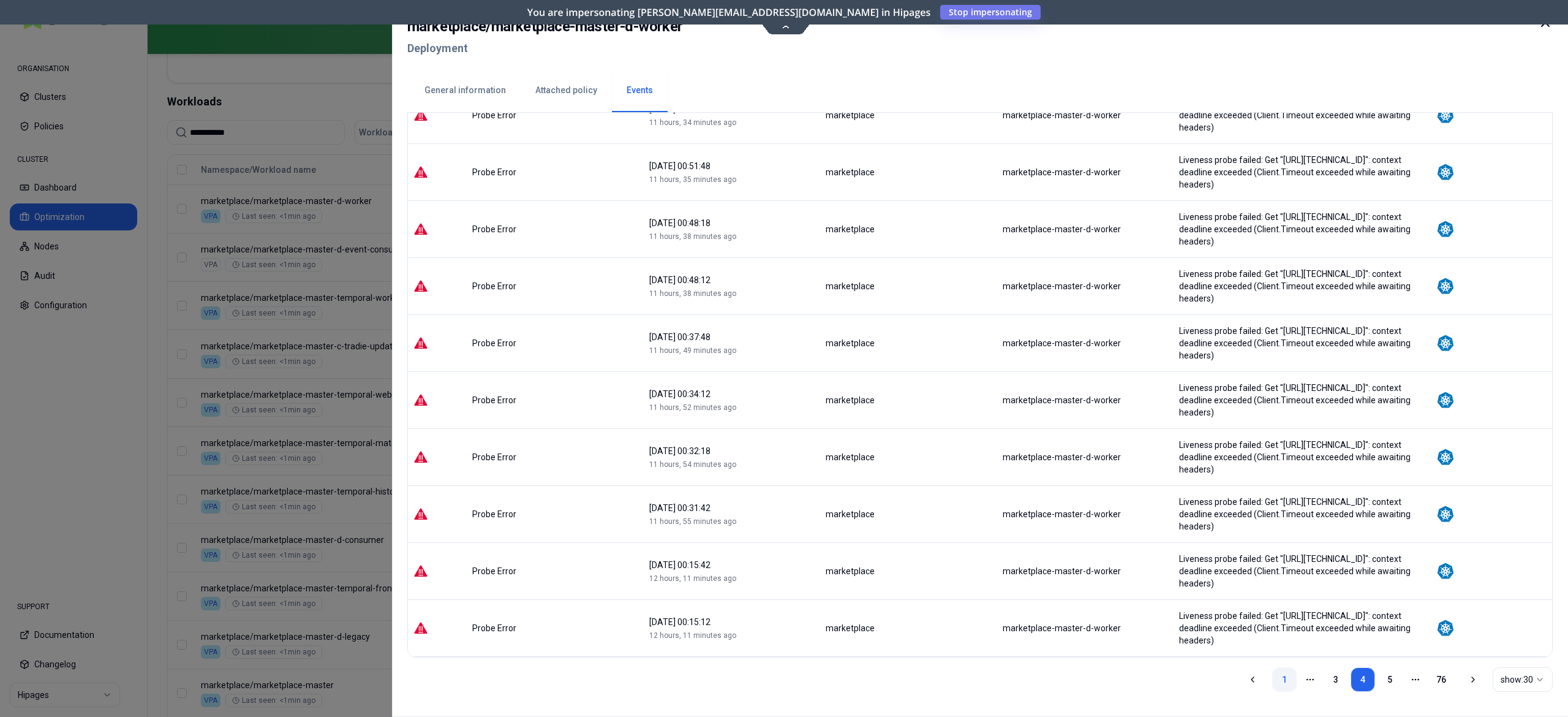
click at [1288, 674] on link "1" at bounding box center [1285, 680] width 25 height 25
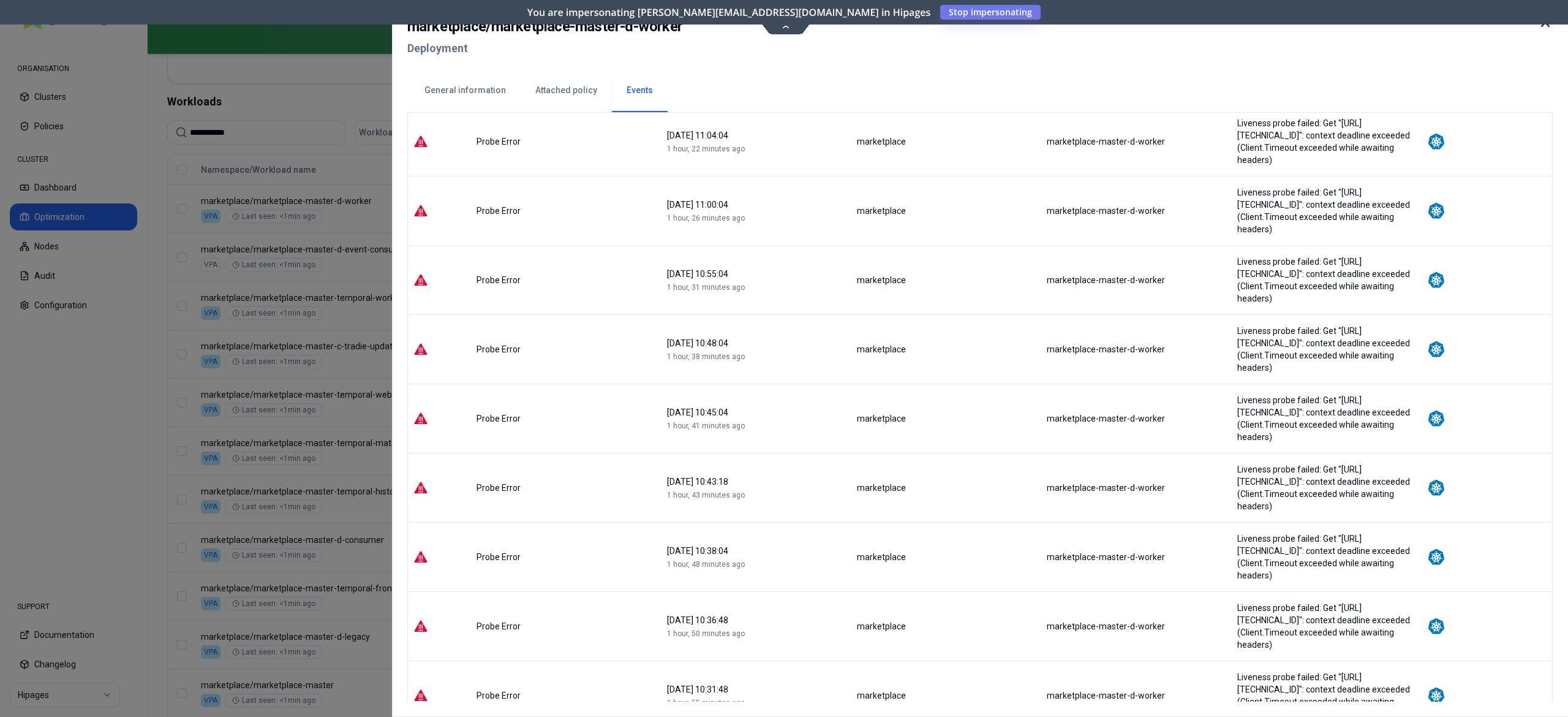
scroll to position [1239, 0]
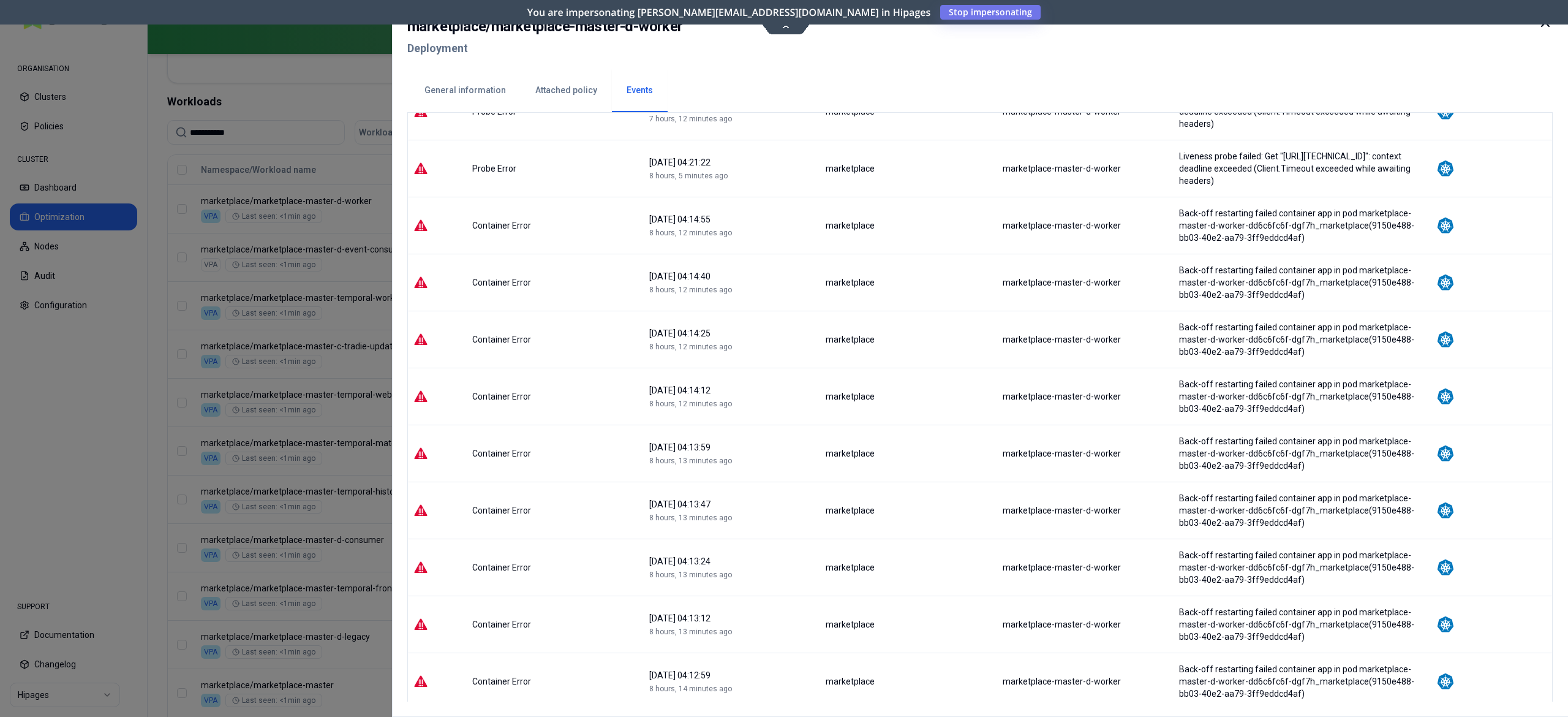
scroll to position [1252, 0]
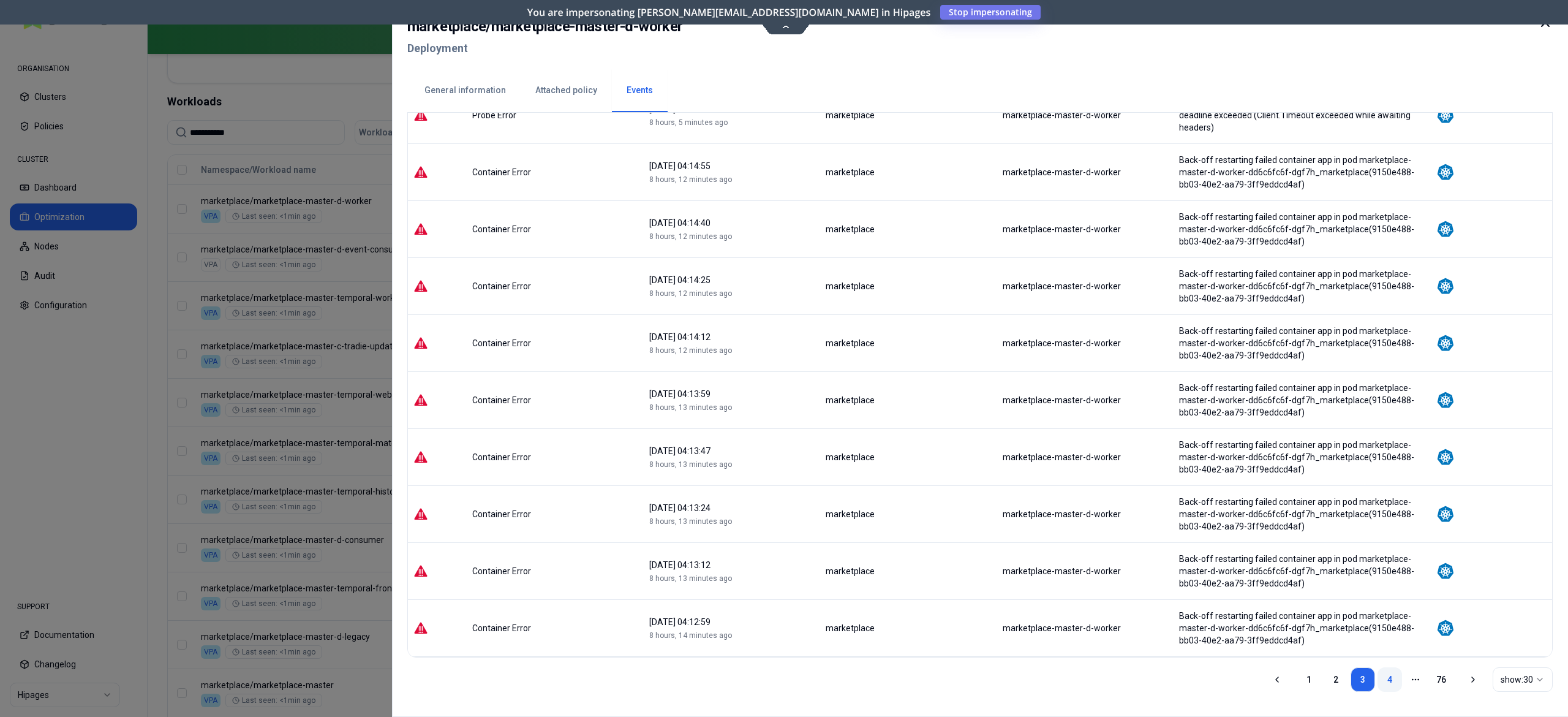
click at [1382, 678] on link "4" at bounding box center [1390, 680] width 25 height 25
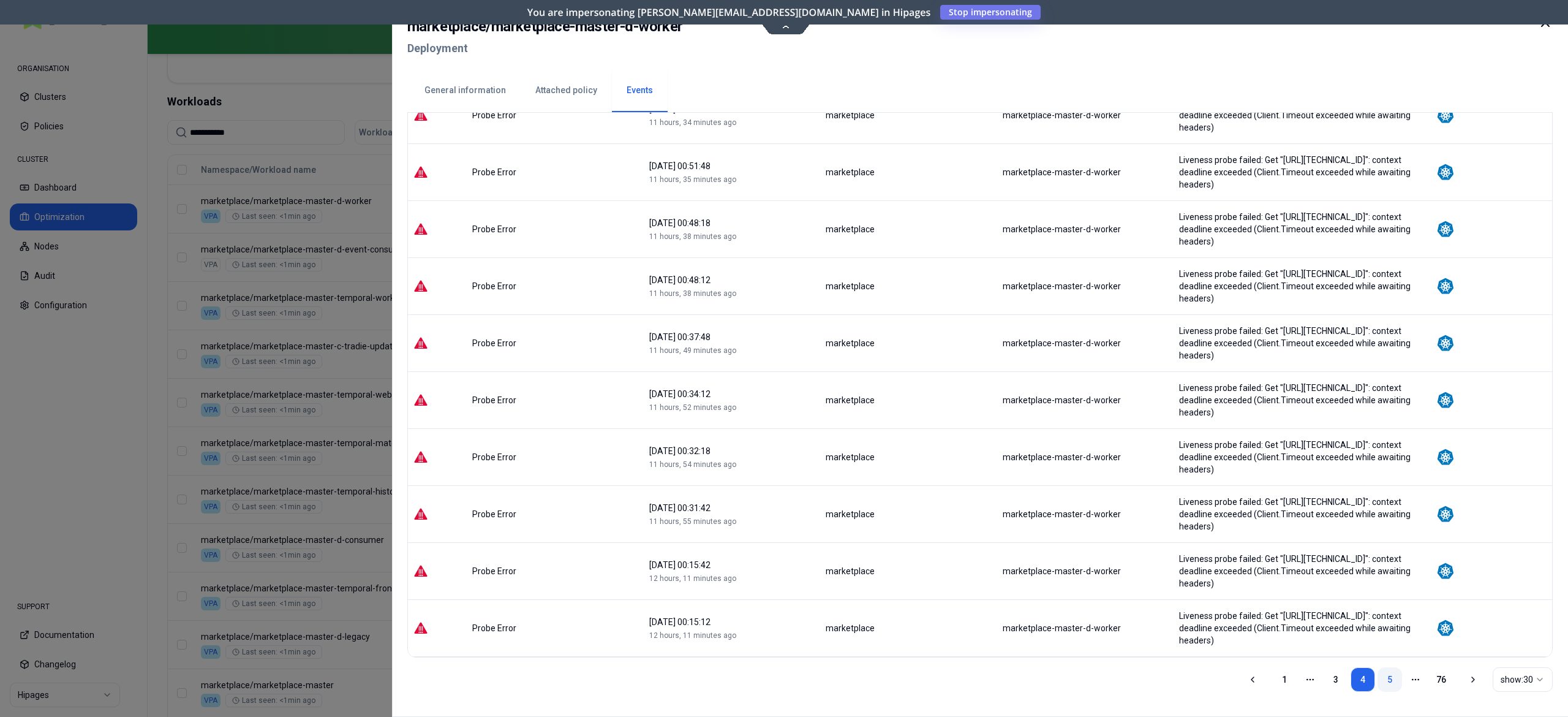
click at [1387, 674] on link "5" at bounding box center [1390, 680] width 25 height 25
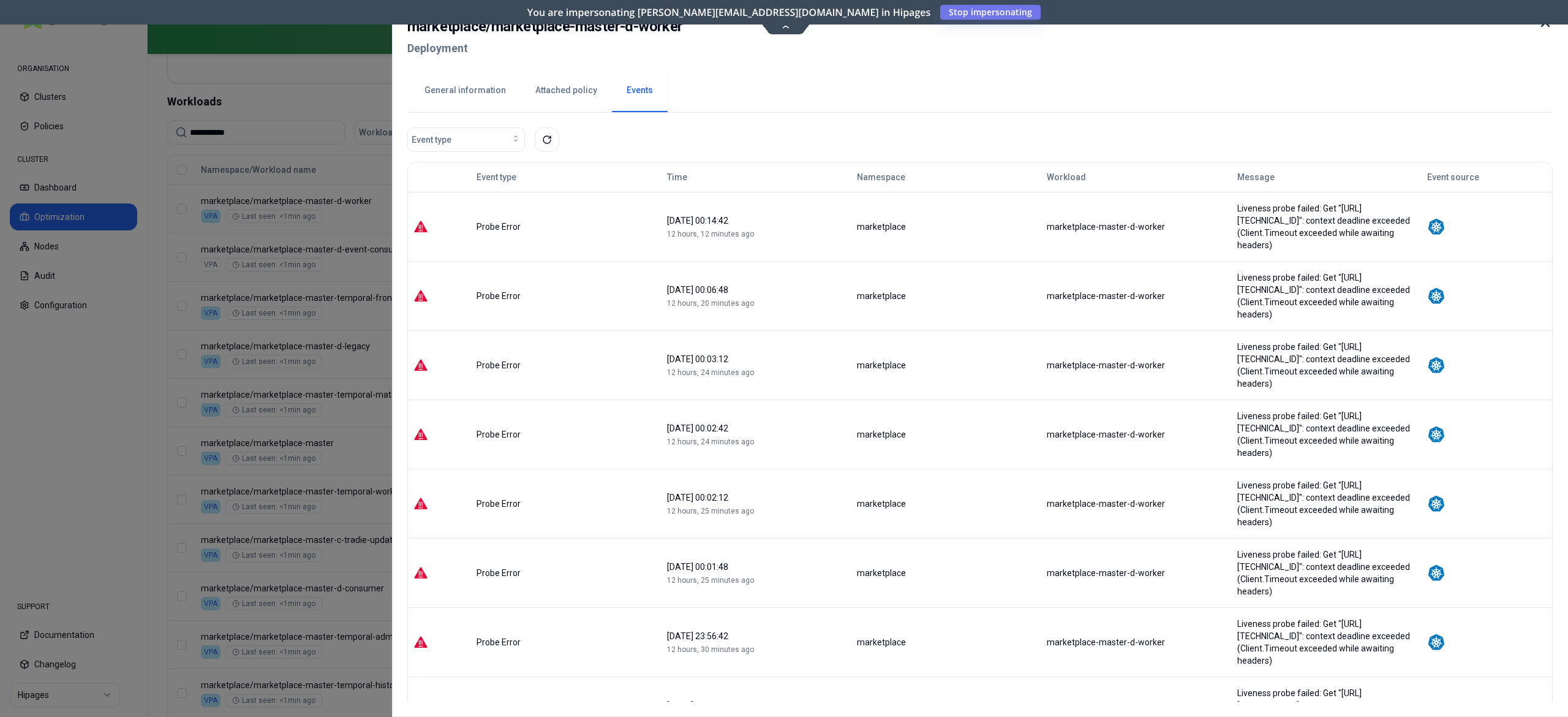
scroll to position [427, 0]
click at [243, 163] on div at bounding box center [784, 358] width 1568 height 717
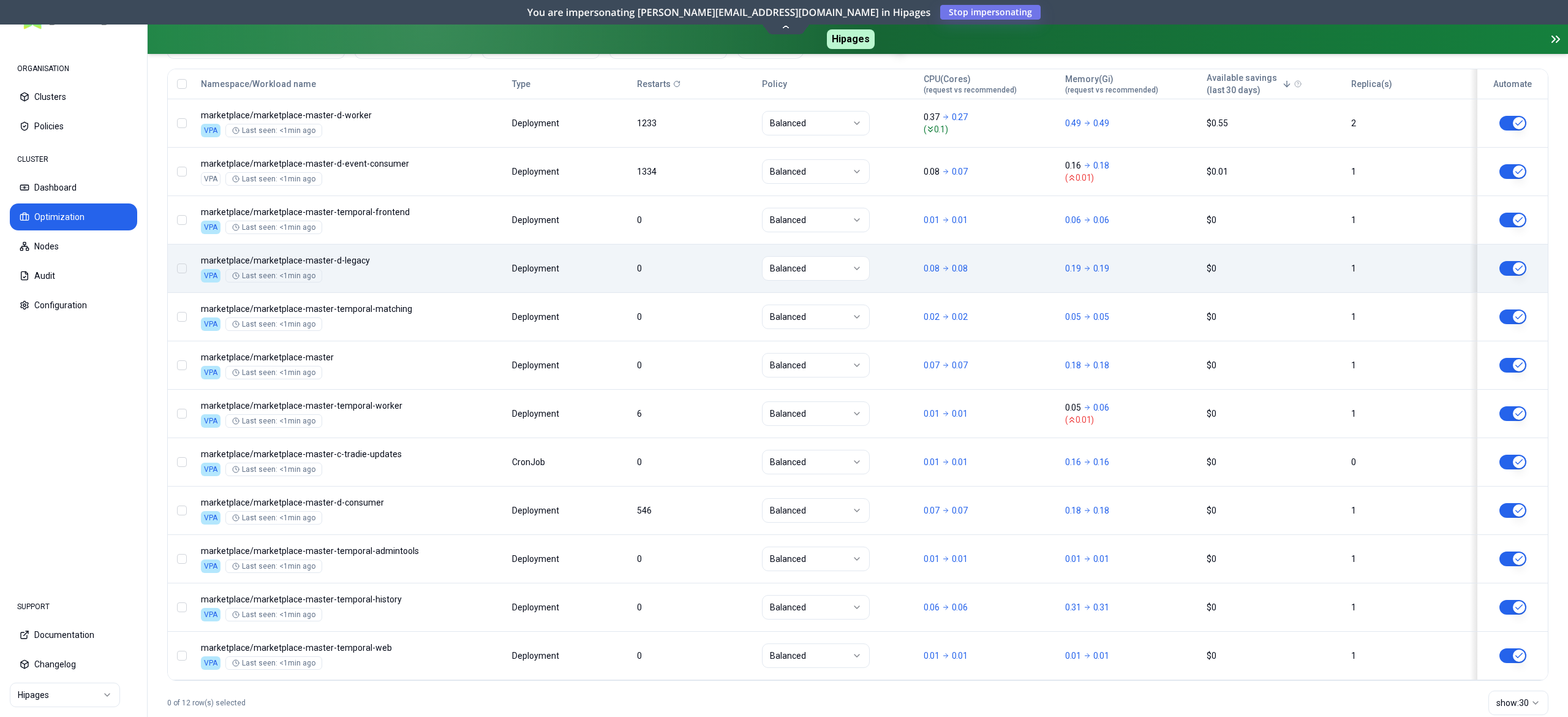
scroll to position [550, 0]
